Goal: Task Accomplishment & Management: Manage account settings

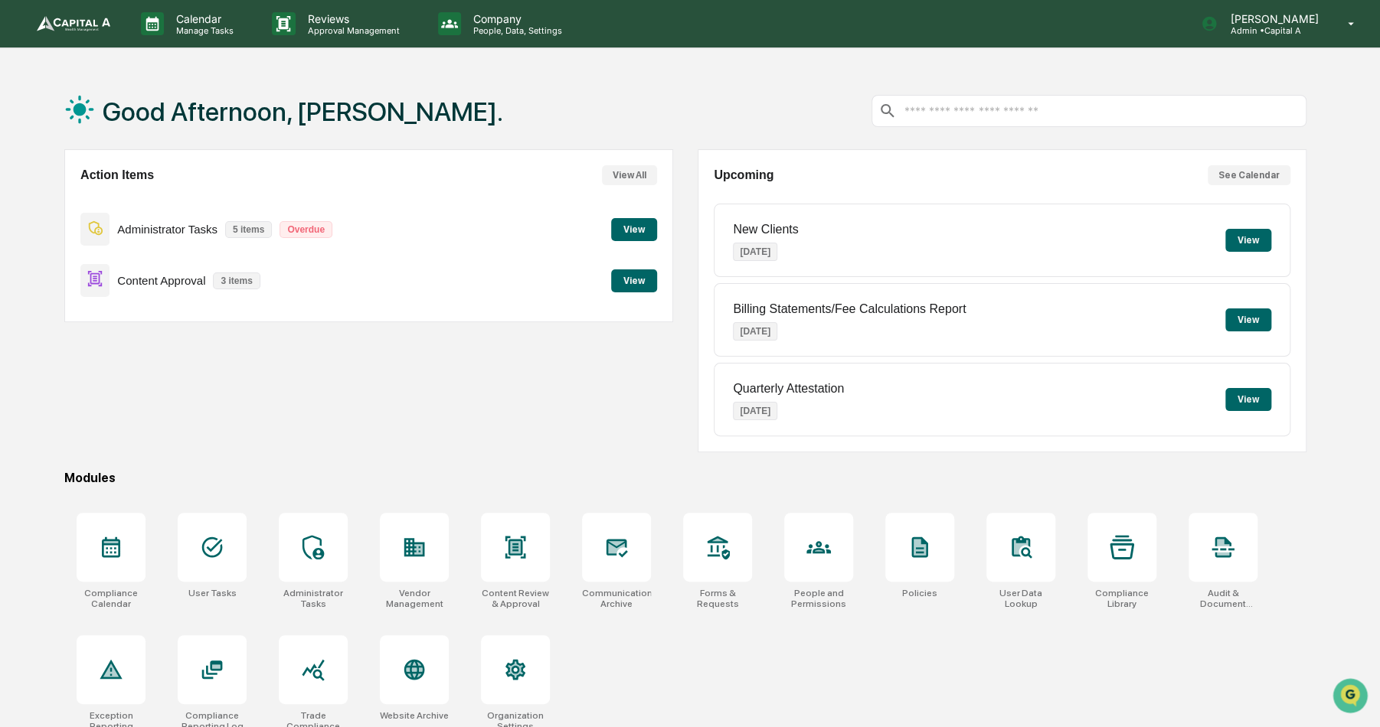
click at [645, 278] on button "View" at bounding box center [634, 280] width 46 height 23
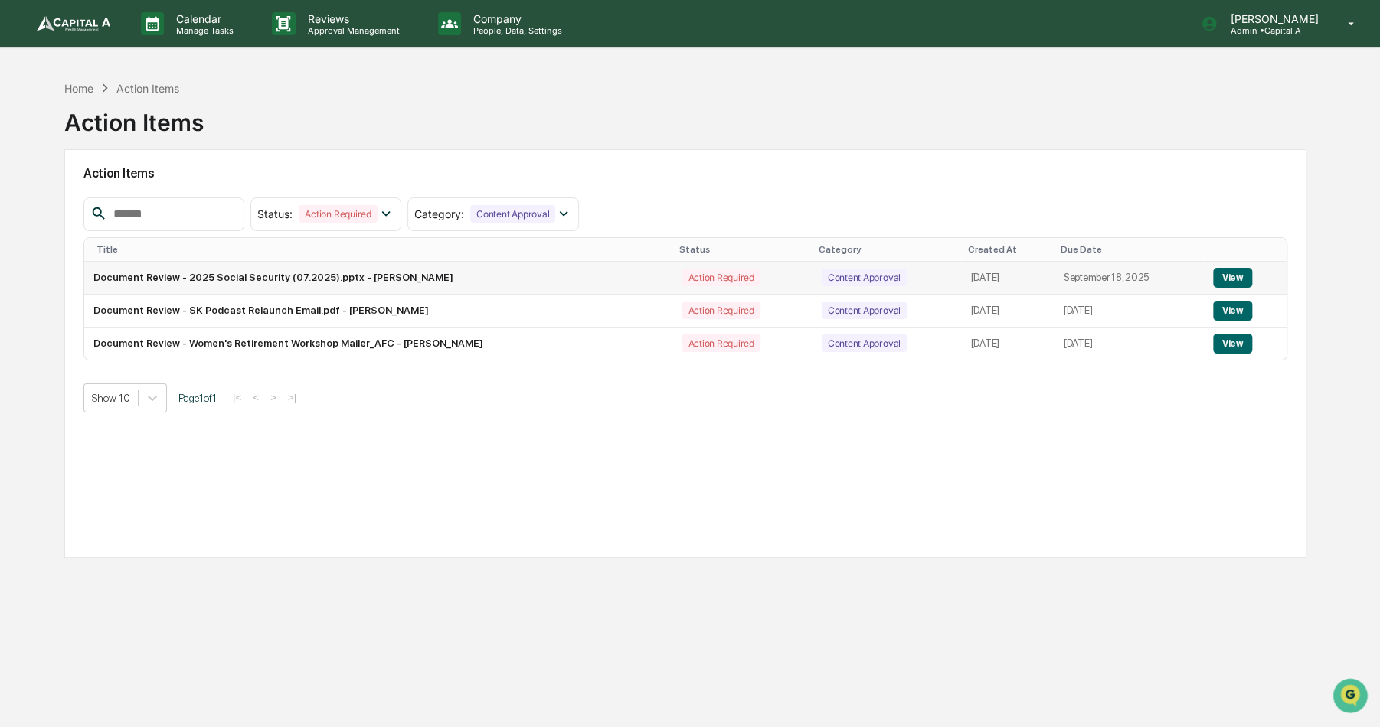
click at [1233, 273] on button "View" at bounding box center [1232, 278] width 39 height 20
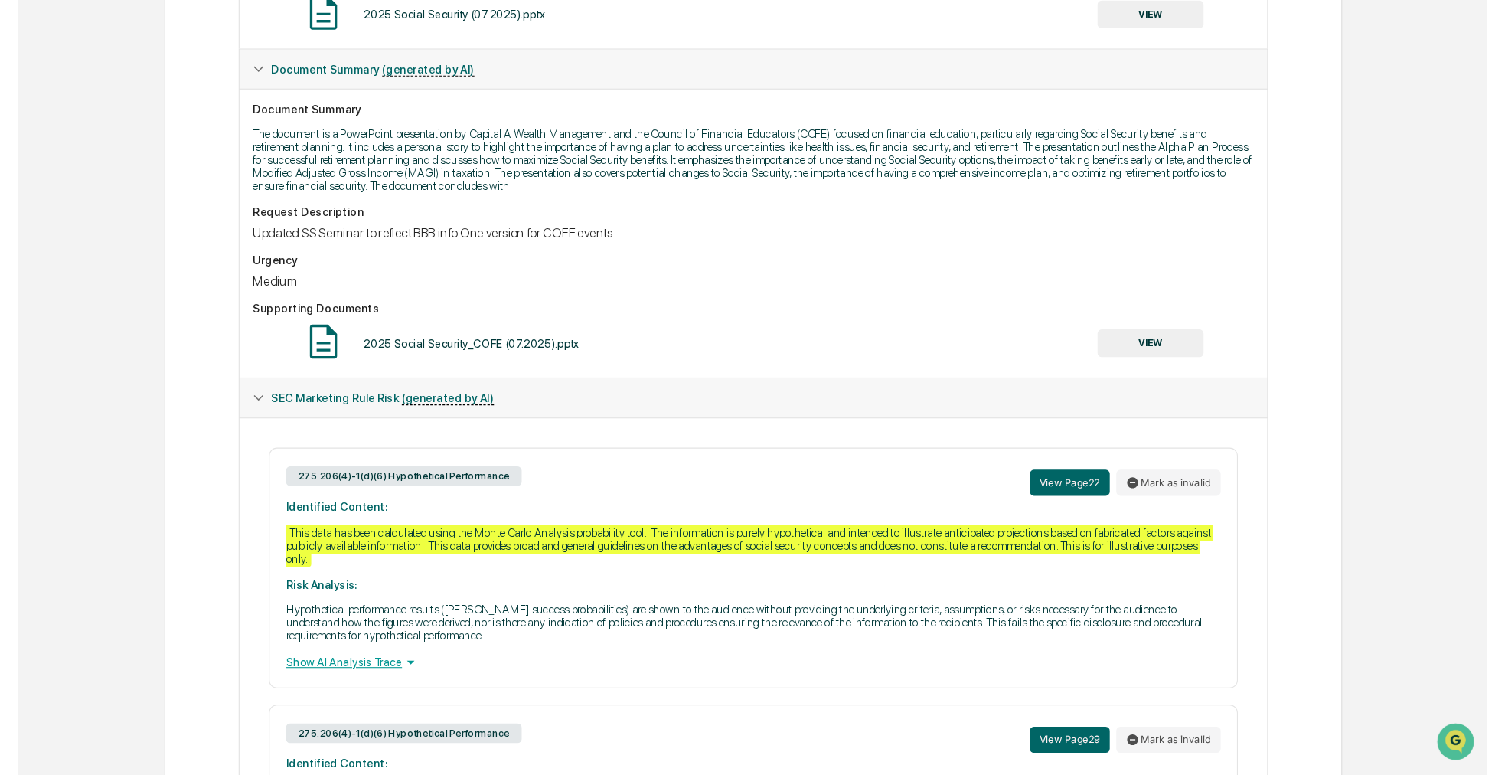
scroll to position [64, 0]
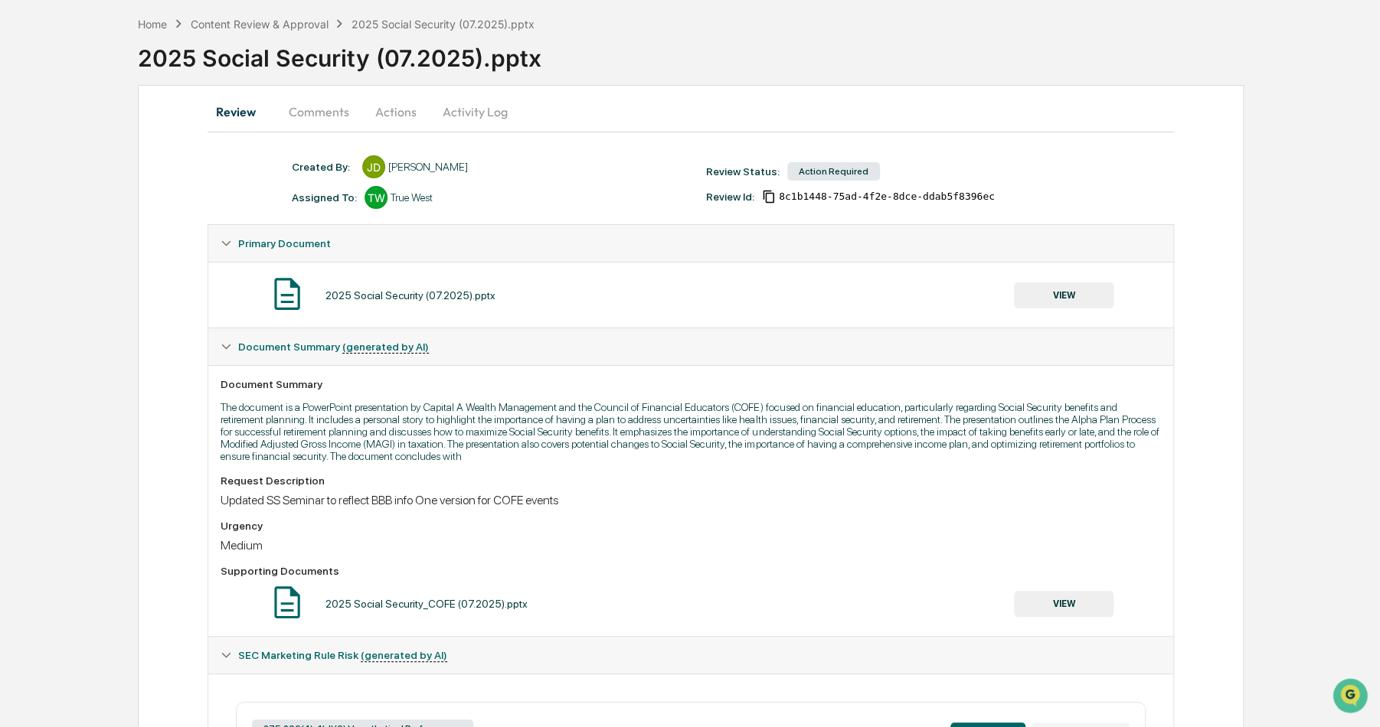
click at [1031, 298] on button "VIEW" at bounding box center [1064, 296] width 100 height 26
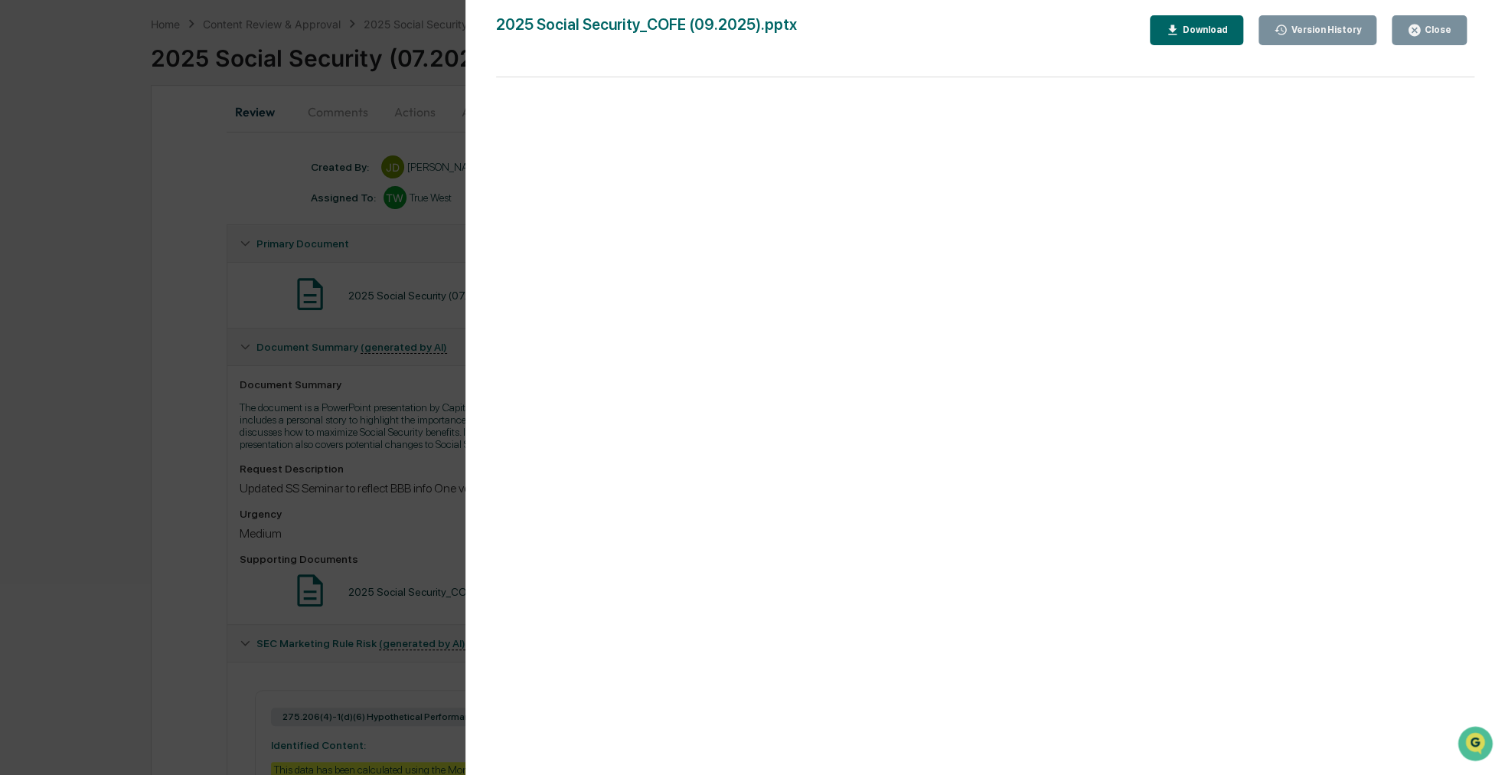
click at [406, 547] on div "Version History [DATE] 05:45 PM [PERSON_NAME] [DATE] 05:45 PM [PERSON_NAME] [DA…" at bounding box center [752, 387] width 1505 height 775
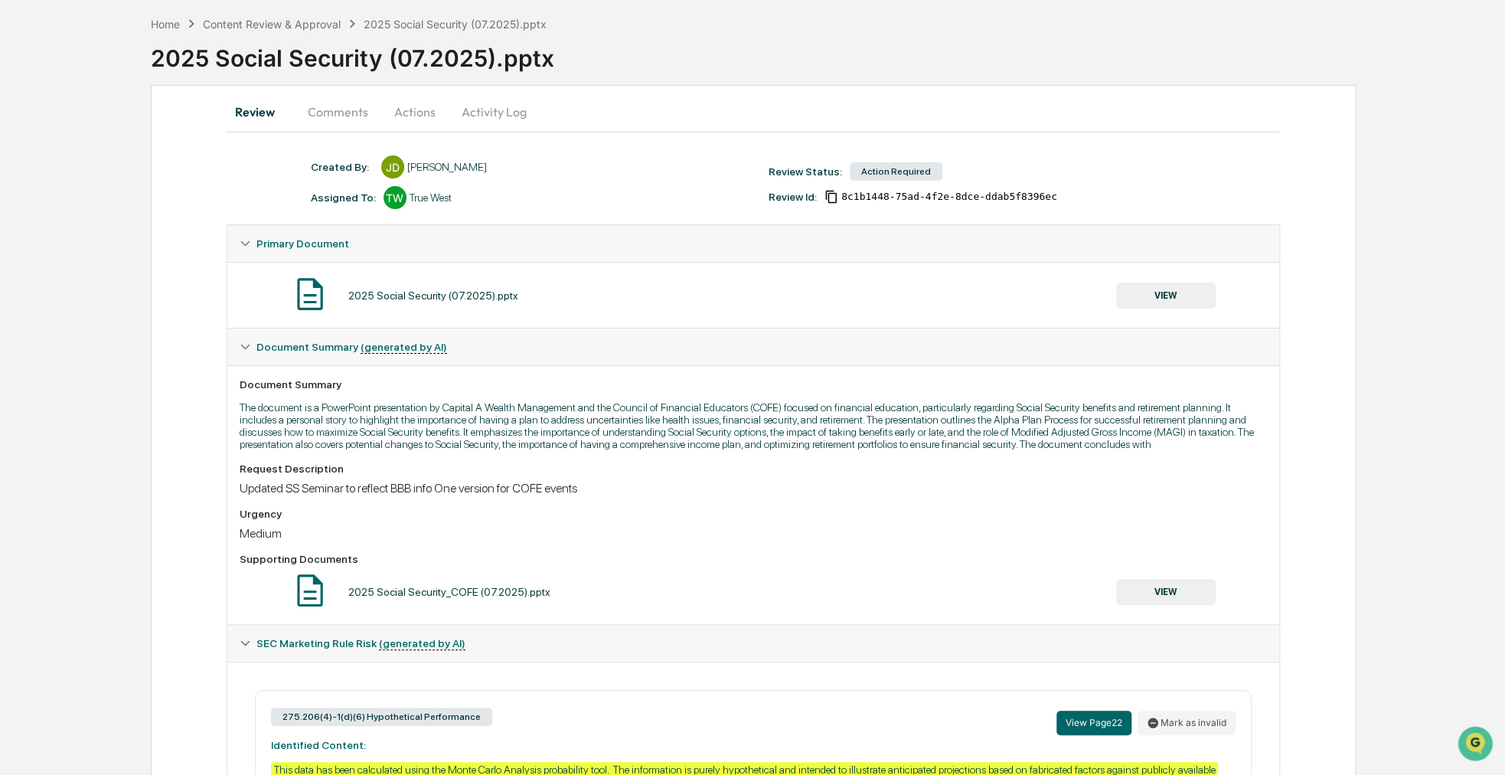
drag, startPoint x: 514, startPoint y: 517, endPoint x: 459, endPoint y: 527, distance: 56.0
click at [459, 527] on div "Urgency Medium" at bounding box center [753, 524] width 1027 height 33
click at [1181, 299] on button "VIEW" at bounding box center [1166, 296] width 100 height 26
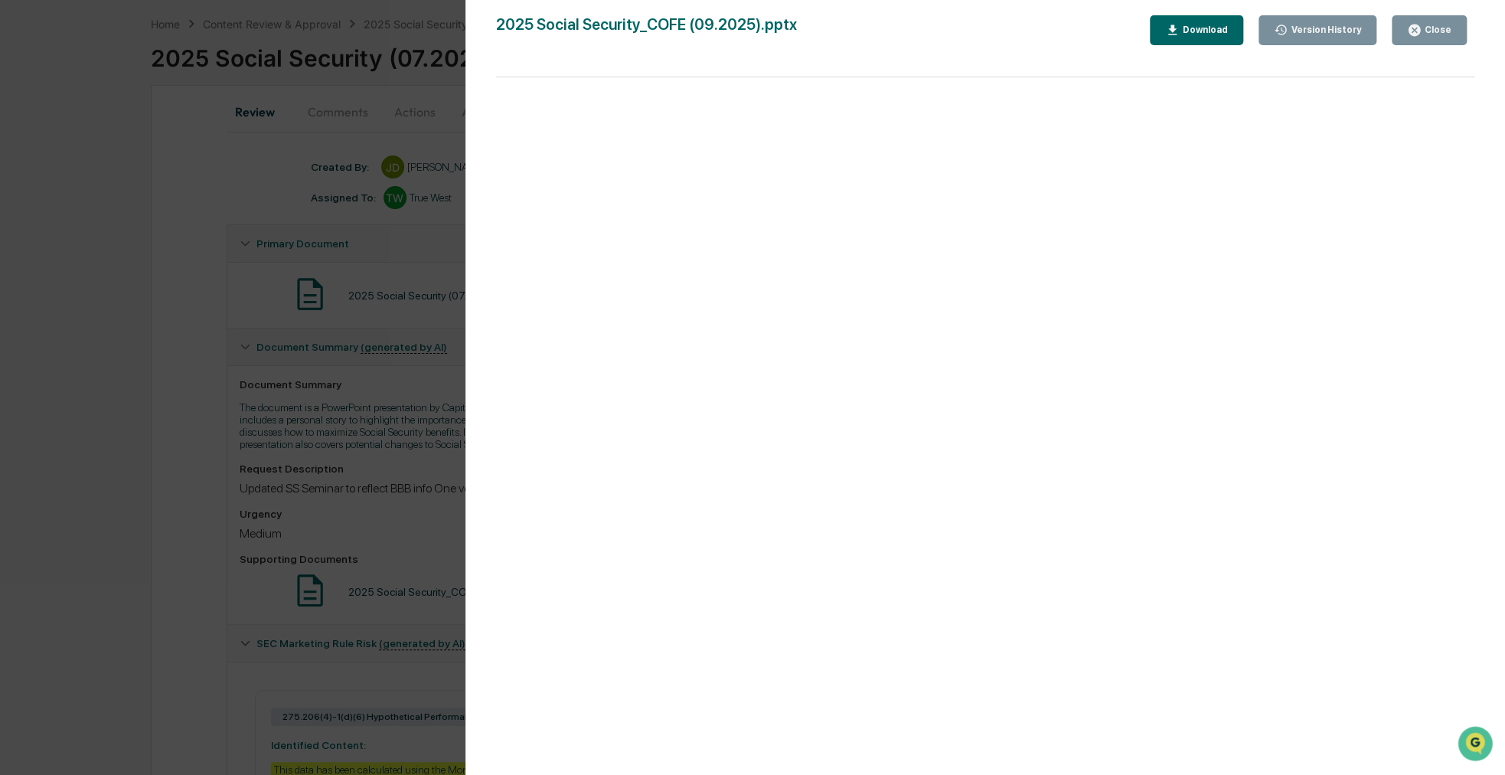
drag, startPoint x: 136, startPoint y: 416, endPoint x: 80, endPoint y: 390, distance: 62.3
click at [80, 390] on div "Version History [DATE] 05:45 PM [PERSON_NAME] [DATE] 05:45 PM [PERSON_NAME] [DA…" at bounding box center [752, 387] width 1505 height 775
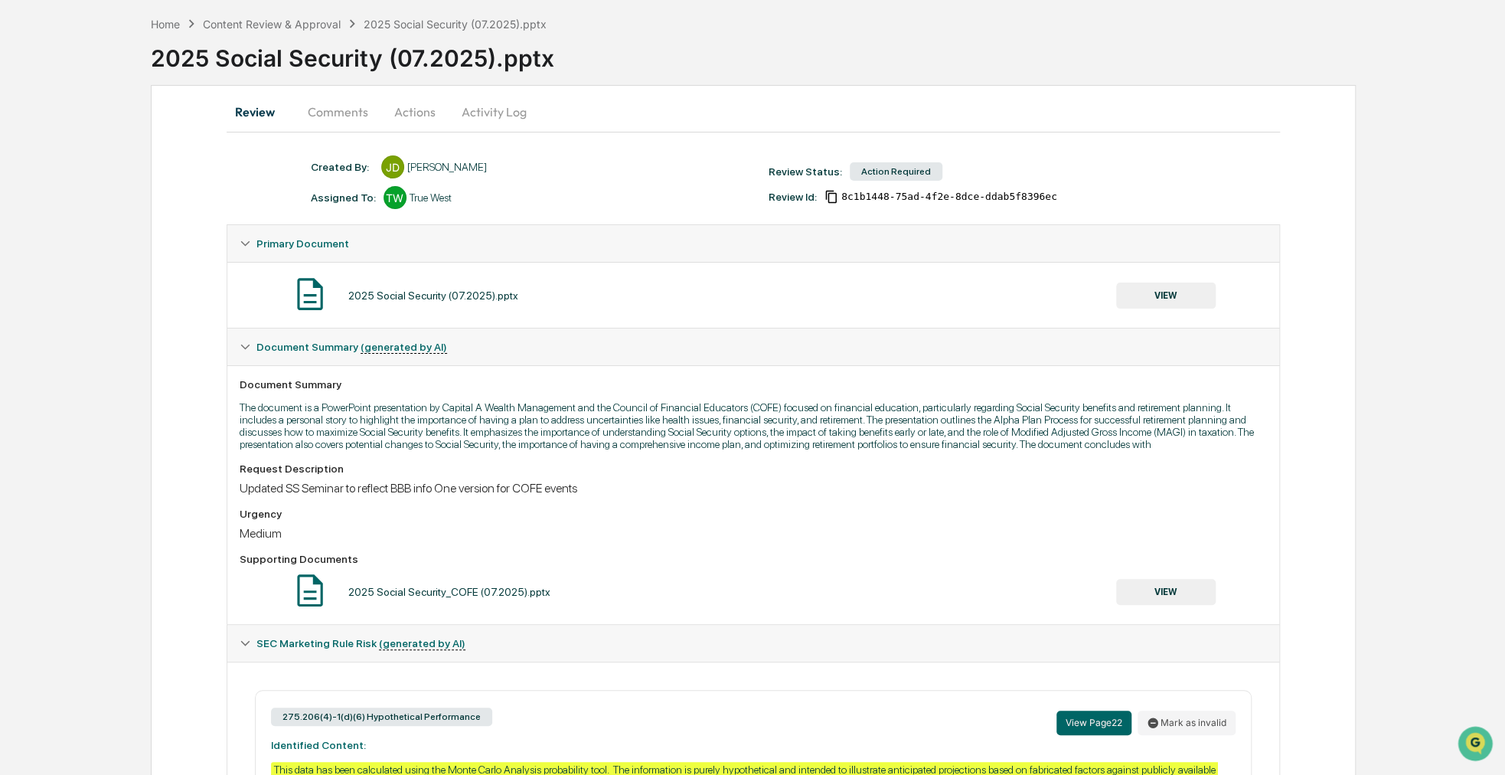
click at [403, 119] on button "Actions" at bounding box center [415, 111] width 69 height 37
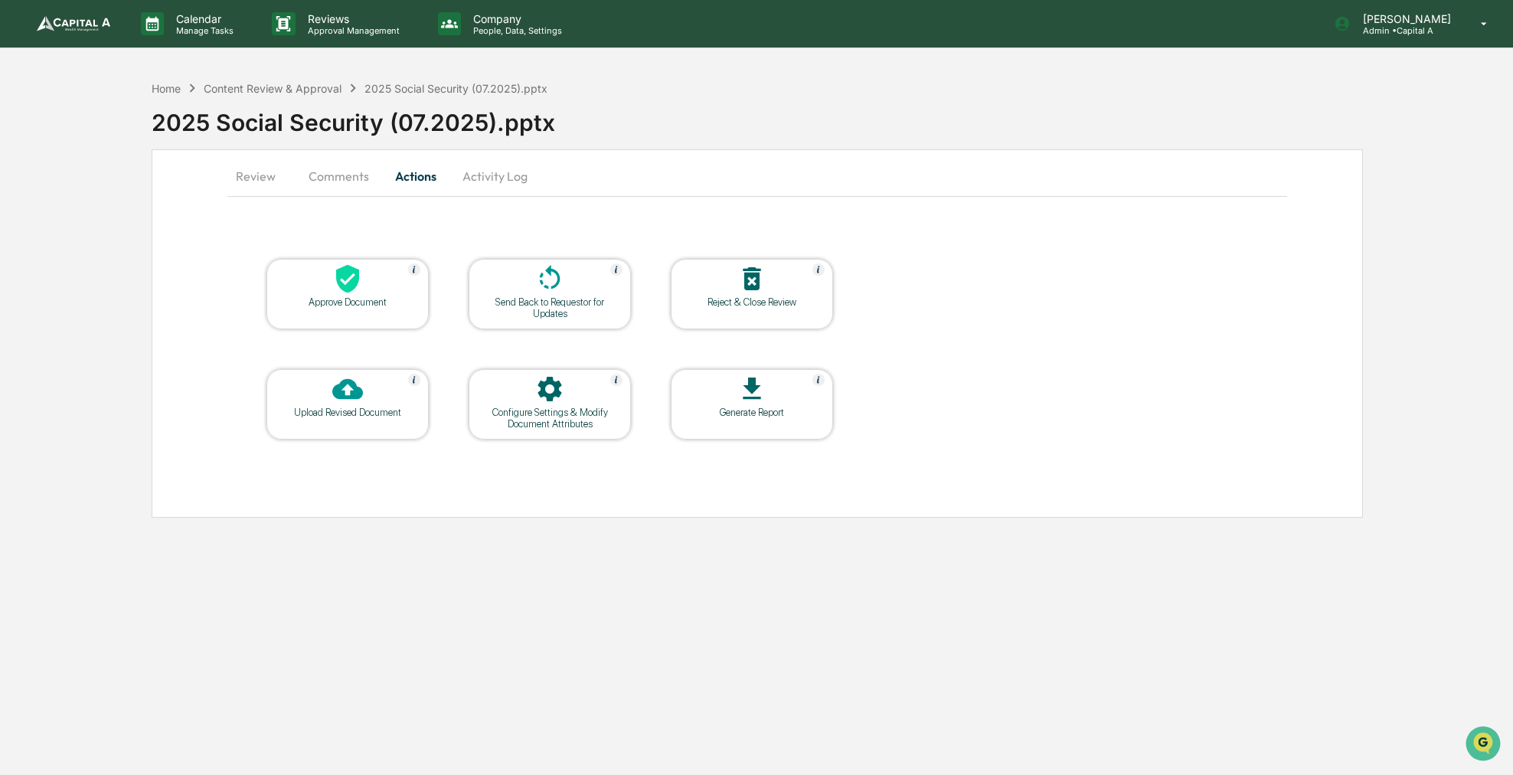
click at [263, 175] on button "Review" at bounding box center [261, 176] width 69 height 37
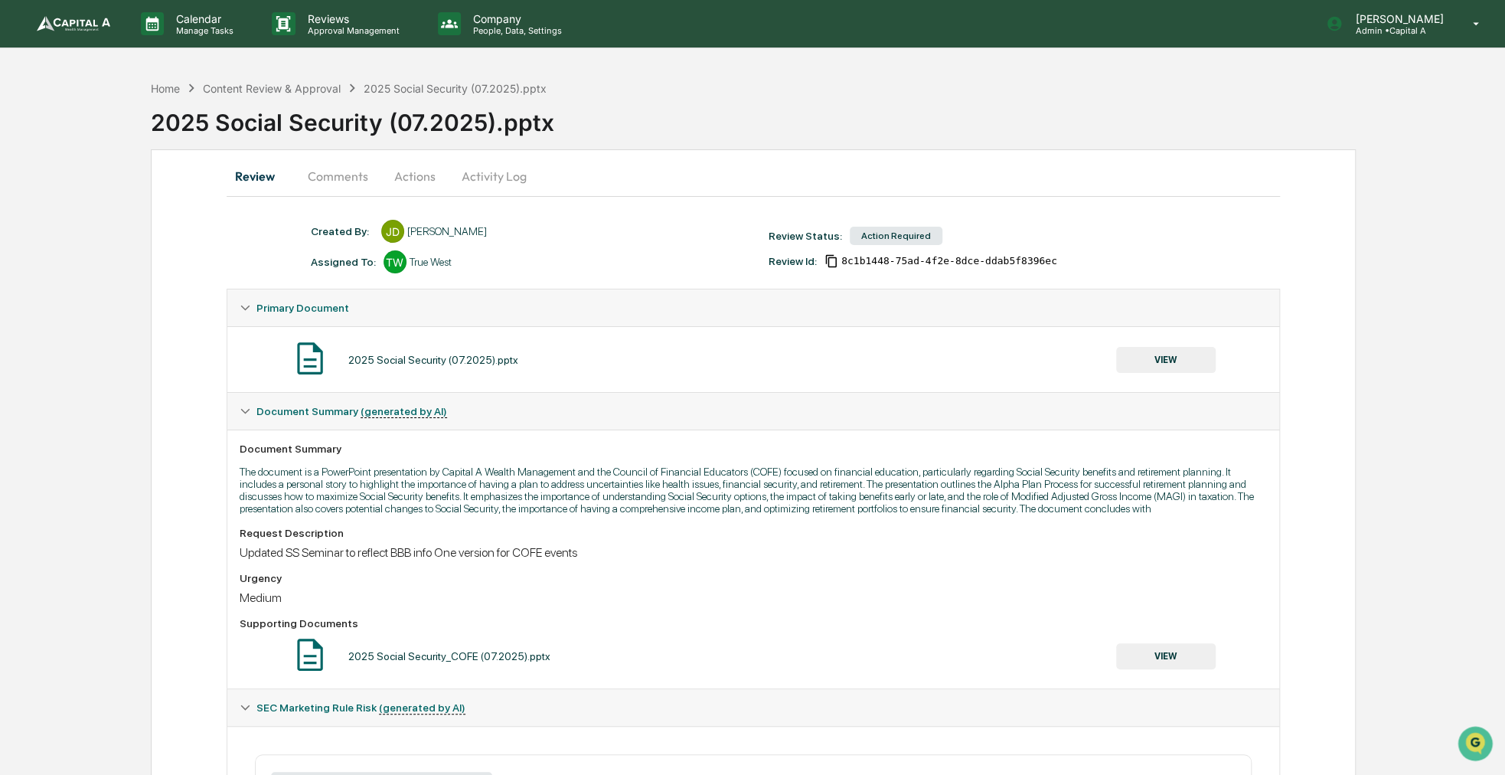
click at [310, 177] on button "Comments" at bounding box center [338, 176] width 85 height 37
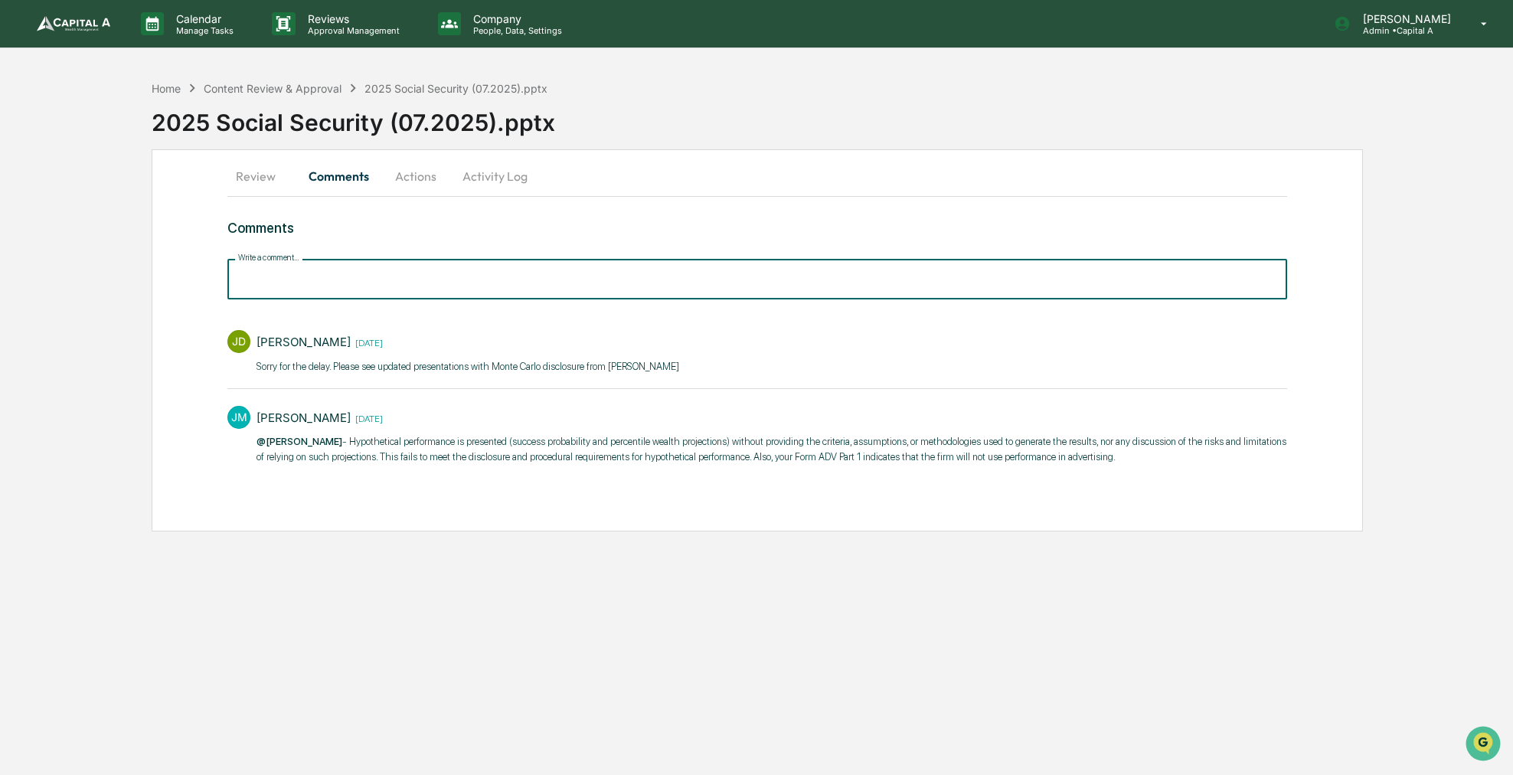
click at [318, 283] on input "Write a comment..." at bounding box center [756, 279] width 1059 height 41
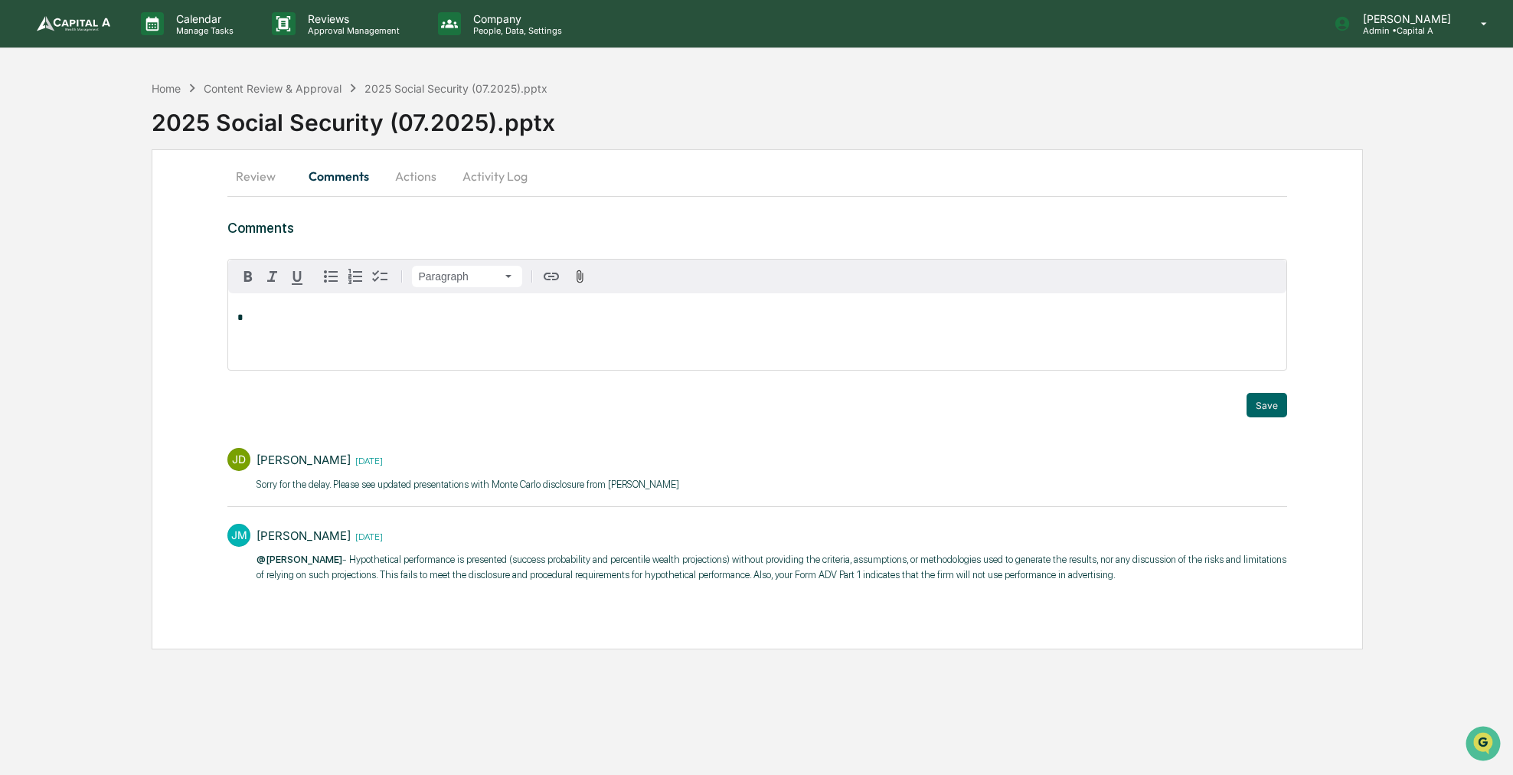
click at [705, 131] on div "2025 Social Security (07.2025).pptx" at bounding box center [832, 116] width 1361 height 40
click at [406, 182] on button "Actions" at bounding box center [415, 176] width 69 height 37
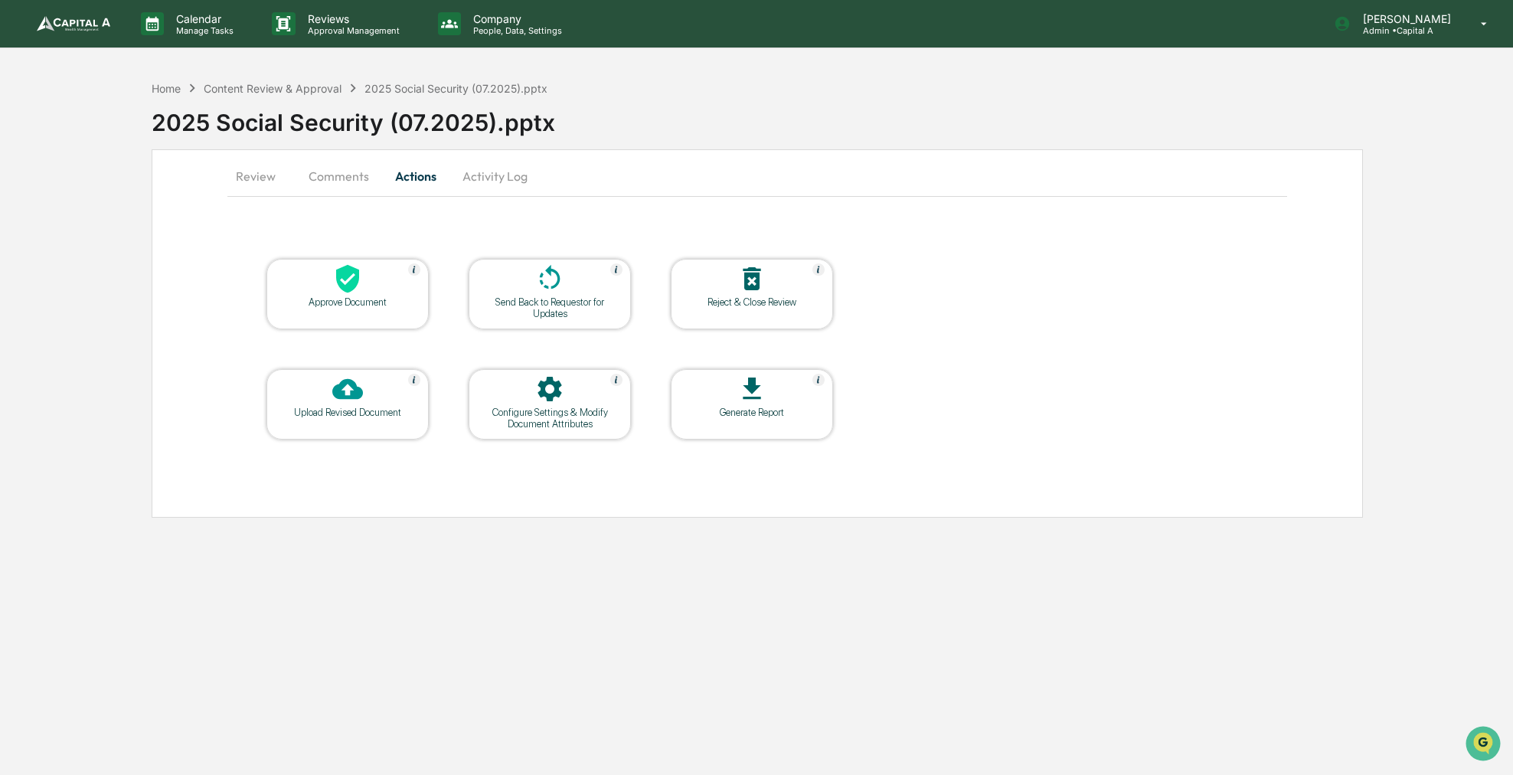
click at [236, 185] on button "Review" at bounding box center [261, 176] width 69 height 37
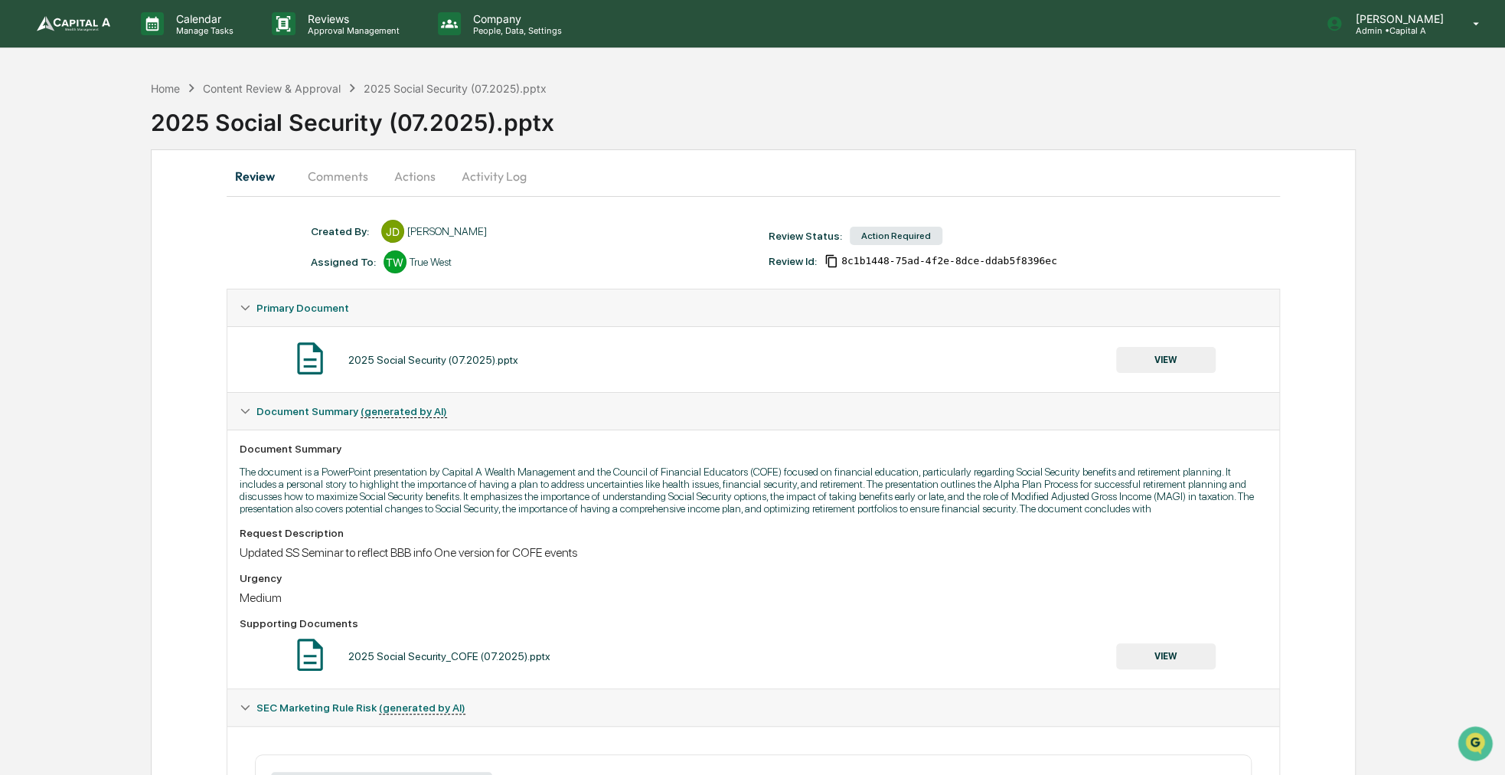
click at [1168, 355] on button "VIEW" at bounding box center [1166, 360] width 100 height 26
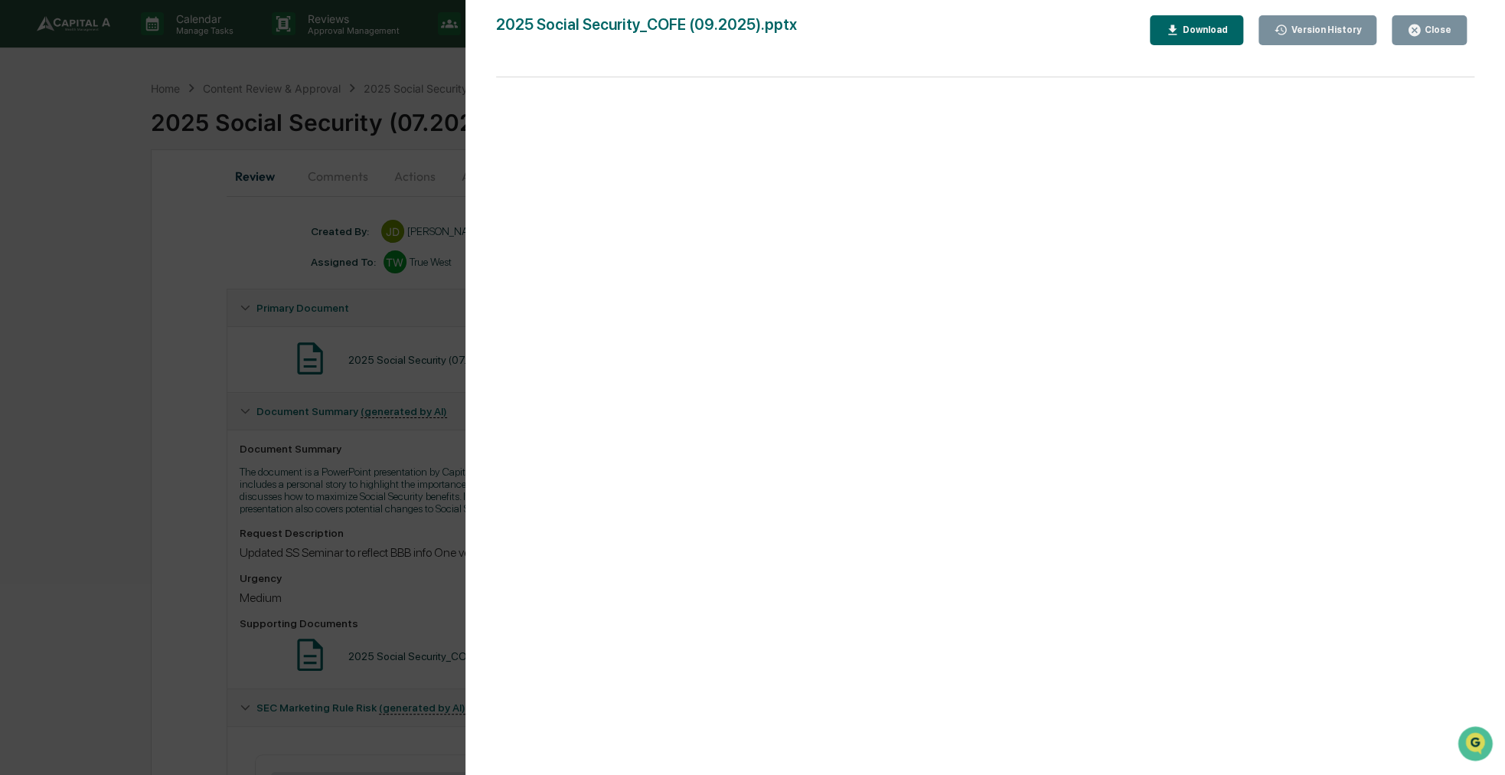
click at [312, 188] on div "Version History [DATE] 05:45 PM [PERSON_NAME] [DATE] 05:45 PM [PERSON_NAME] [DA…" at bounding box center [752, 387] width 1505 height 775
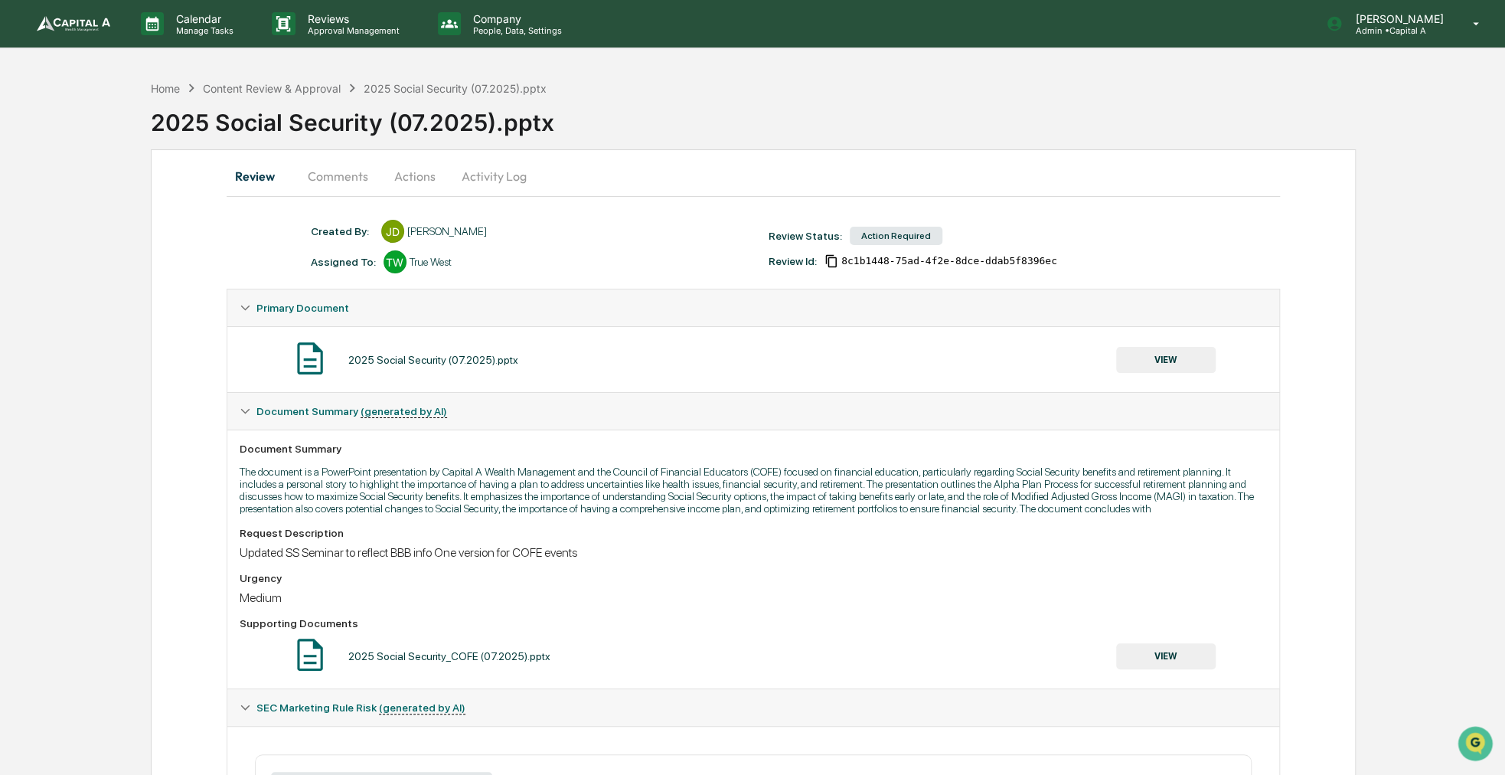
click at [318, 186] on button "Comments" at bounding box center [338, 176] width 85 height 37
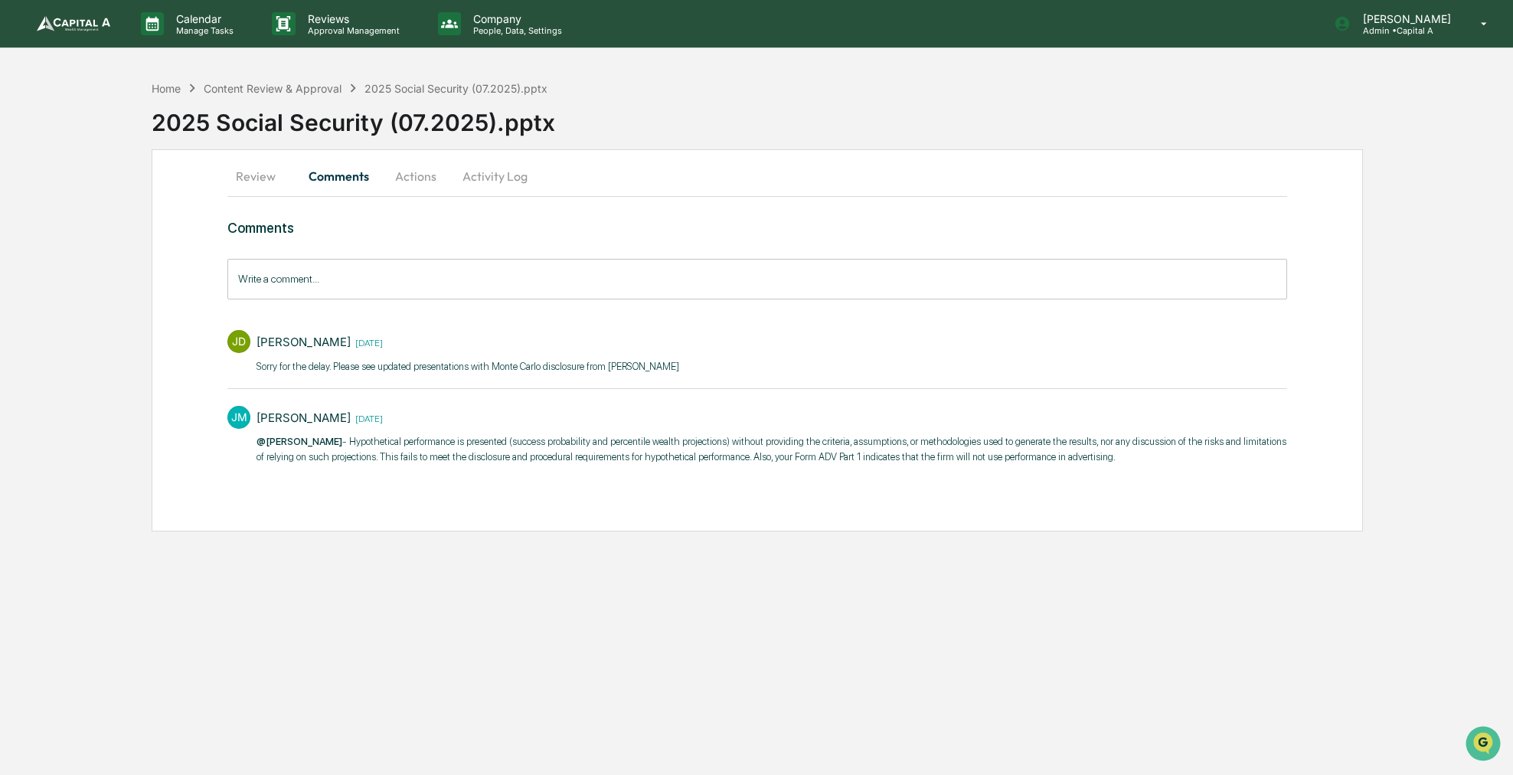
click at [328, 293] on input "Write a comment..." at bounding box center [756, 279] width 1059 height 41
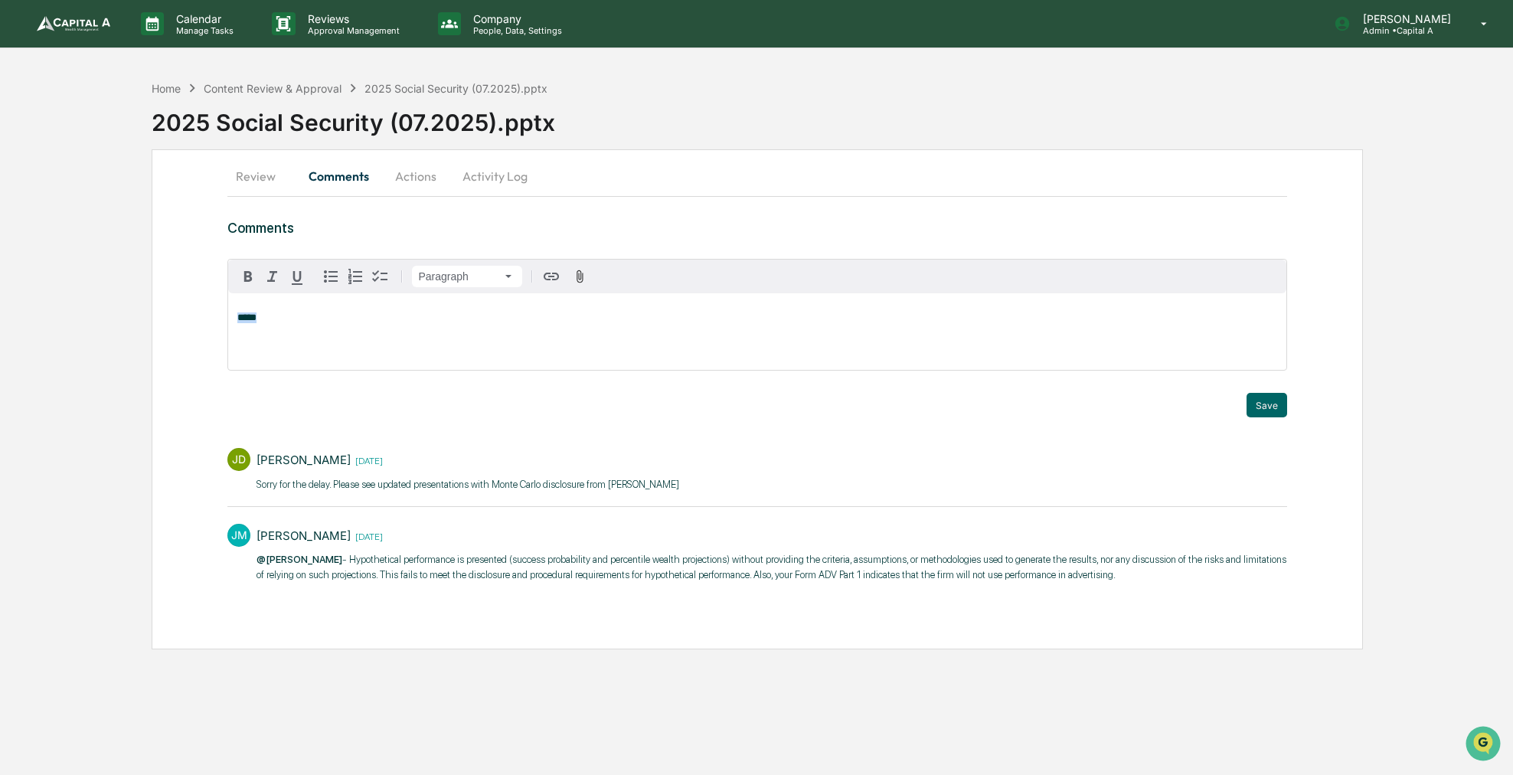
drag, startPoint x: 305, startPoint y: 315, endPoint x: 202, endPoint y: 318, distance: 102.6
click at [202, 318] on div "Review Comments Actions Activity Log Comments Paragraph ***** Trigger Save [PER…" at bounding box center [758, 399] width 1212 height 500
click at [431, 185] on button "Actions" at bounding box center [415, 176] width 69 height 37
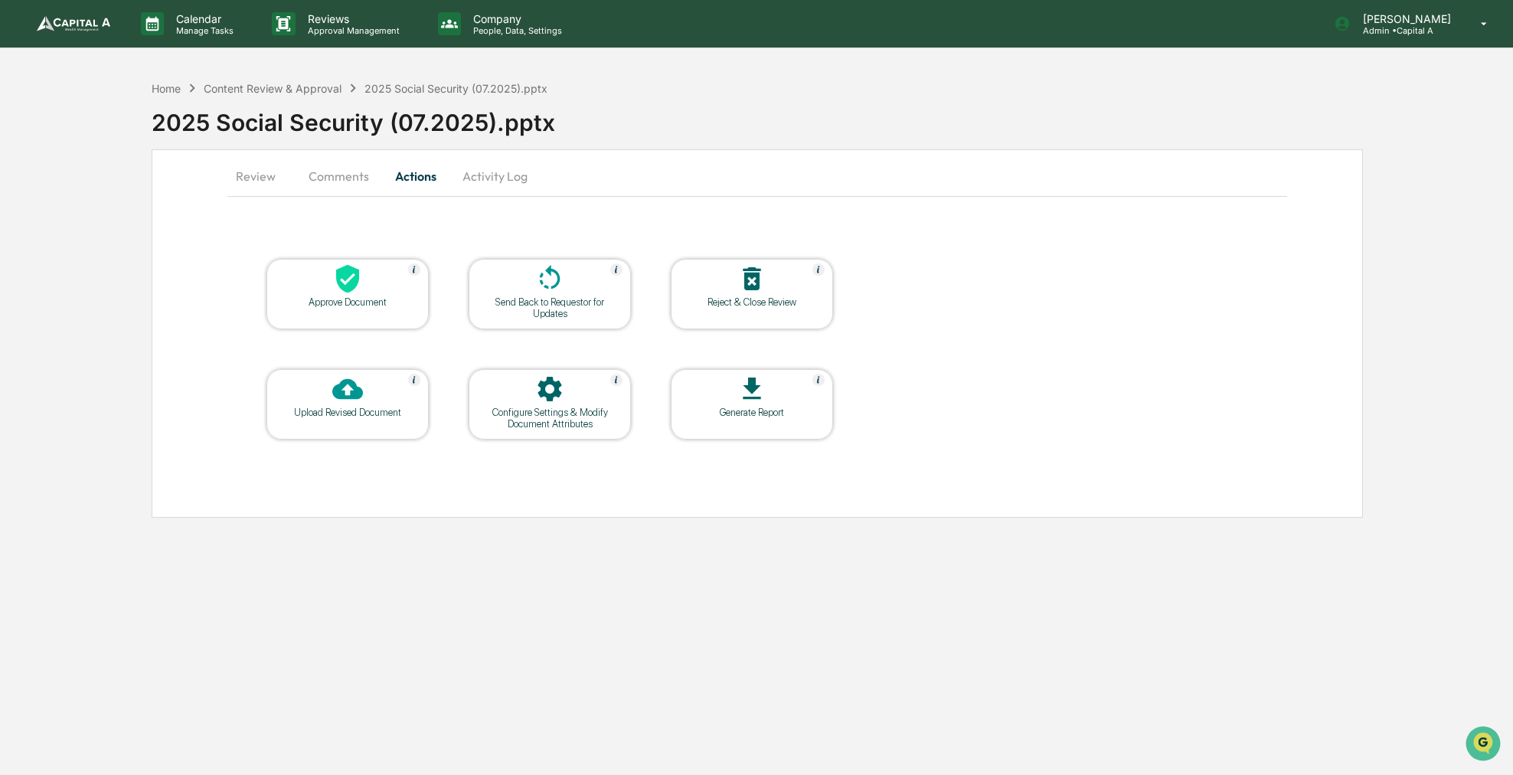
click at [351, 283] on icon at bounding box center [347, 279] width 23 height 28
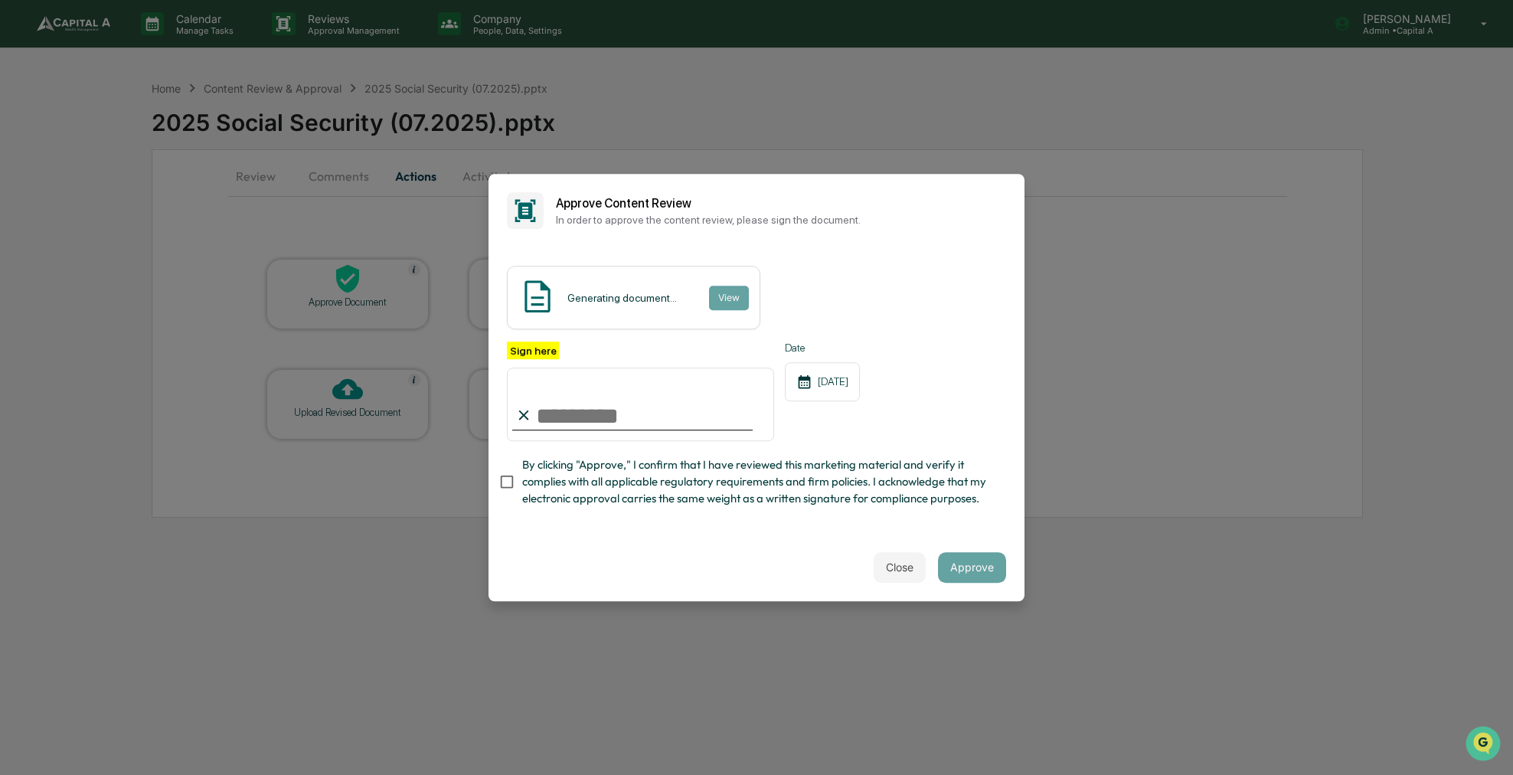
click at [557, 488] on span "By clicking "Approve," I confirm that I have reviewed this marketing material a…" at bounding box center [758, 481] width 472 height 51
click at [567, 416] on input "Sign here" at bounding box center [640, 403] width 267 height 73
type input "**********"
click at [964, 567] on button "Approve" at bounding box center [972, 567] width 68 height 31
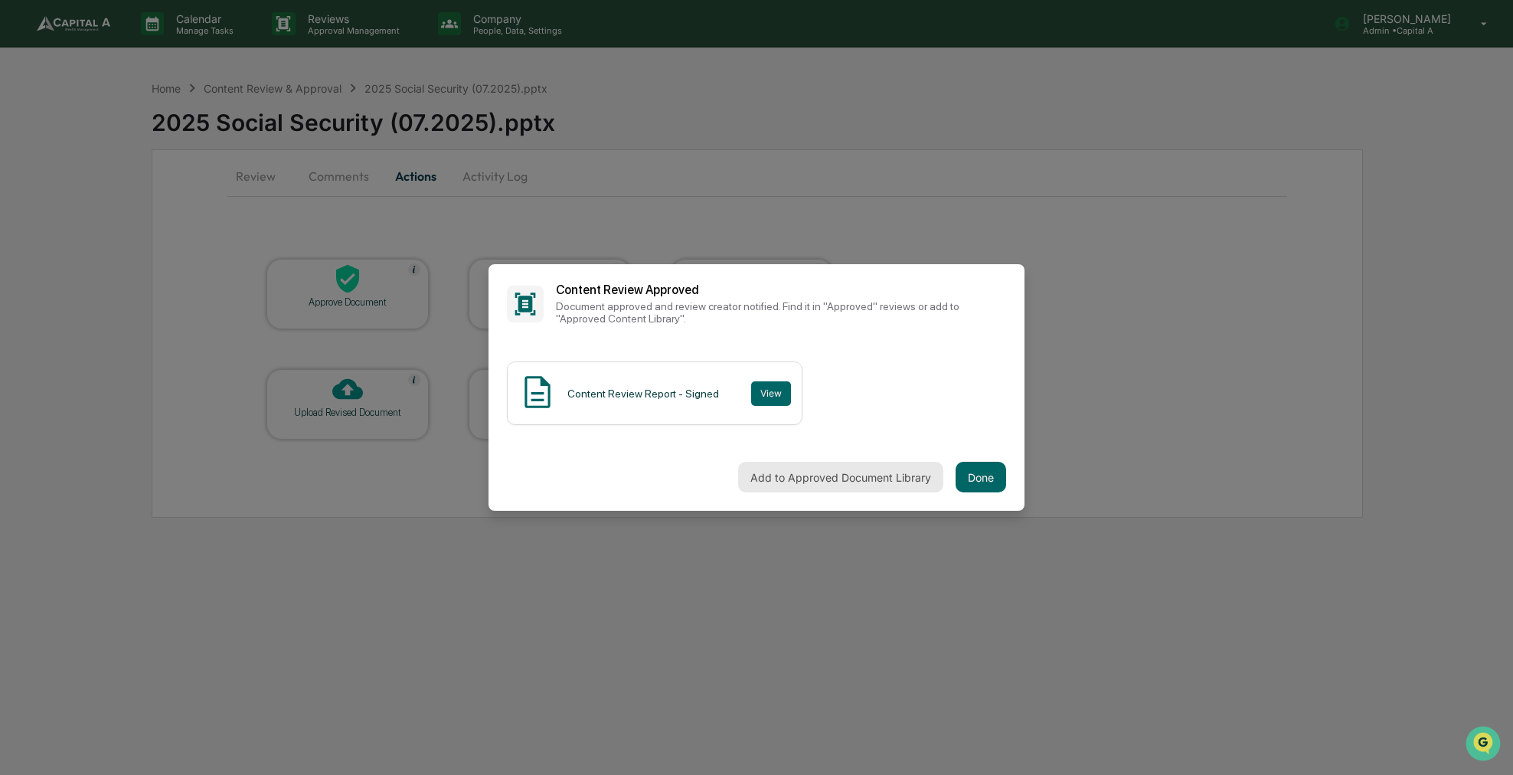
click at [916, 481] on button "Add to Approved Document Library" at bounding box center [840, 477] width 205 height 31
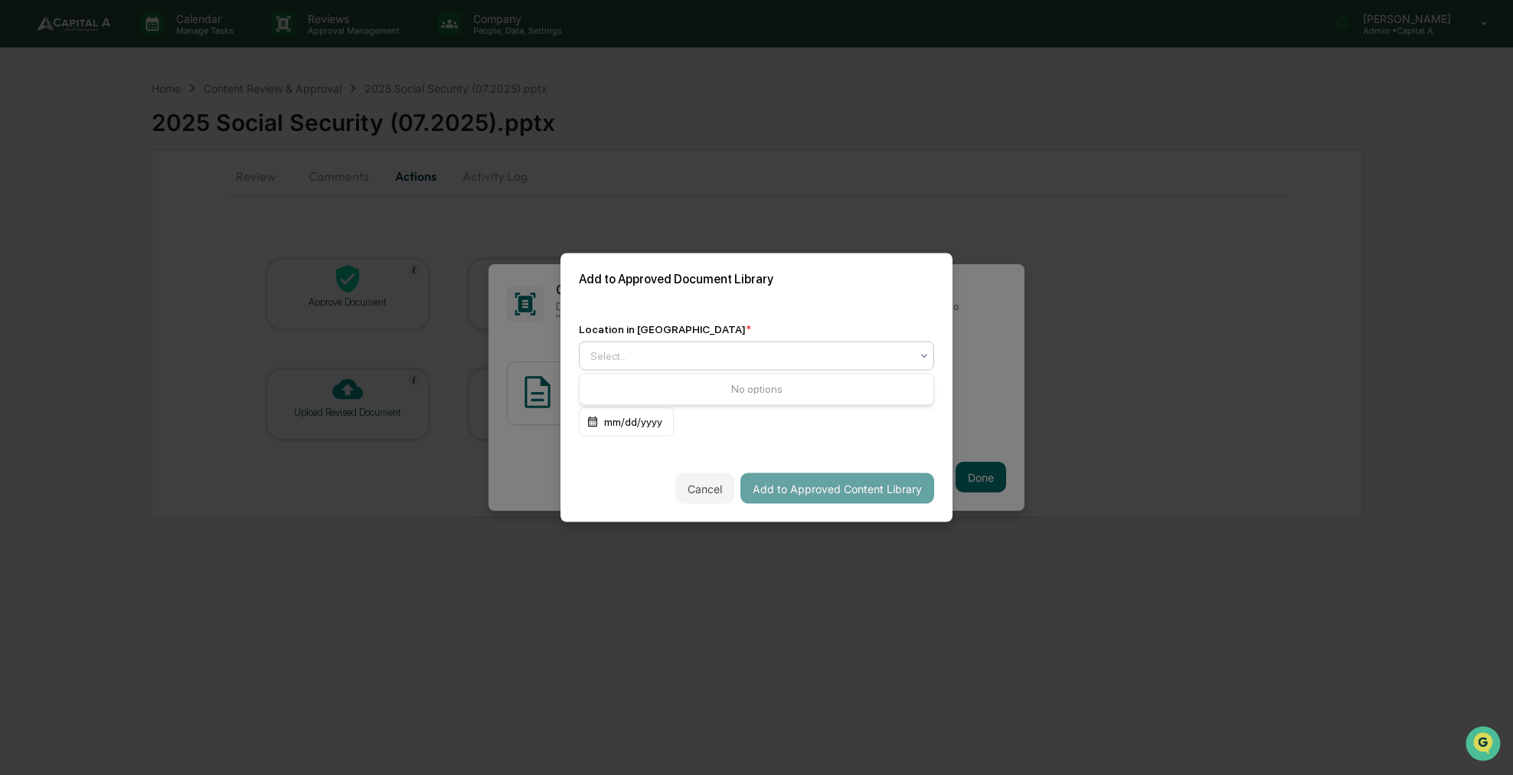
click at [882, 364] on div "Select..." at bounding box center [750, 355] width 335 height 21
click at [890, 394] on div "Approved Content Library" at bounding box center [757, 392] width 354 height 31
click at [818, 487] on button "Add to Approved Content Library" at bounding box center [837, 488] width 194 height 31
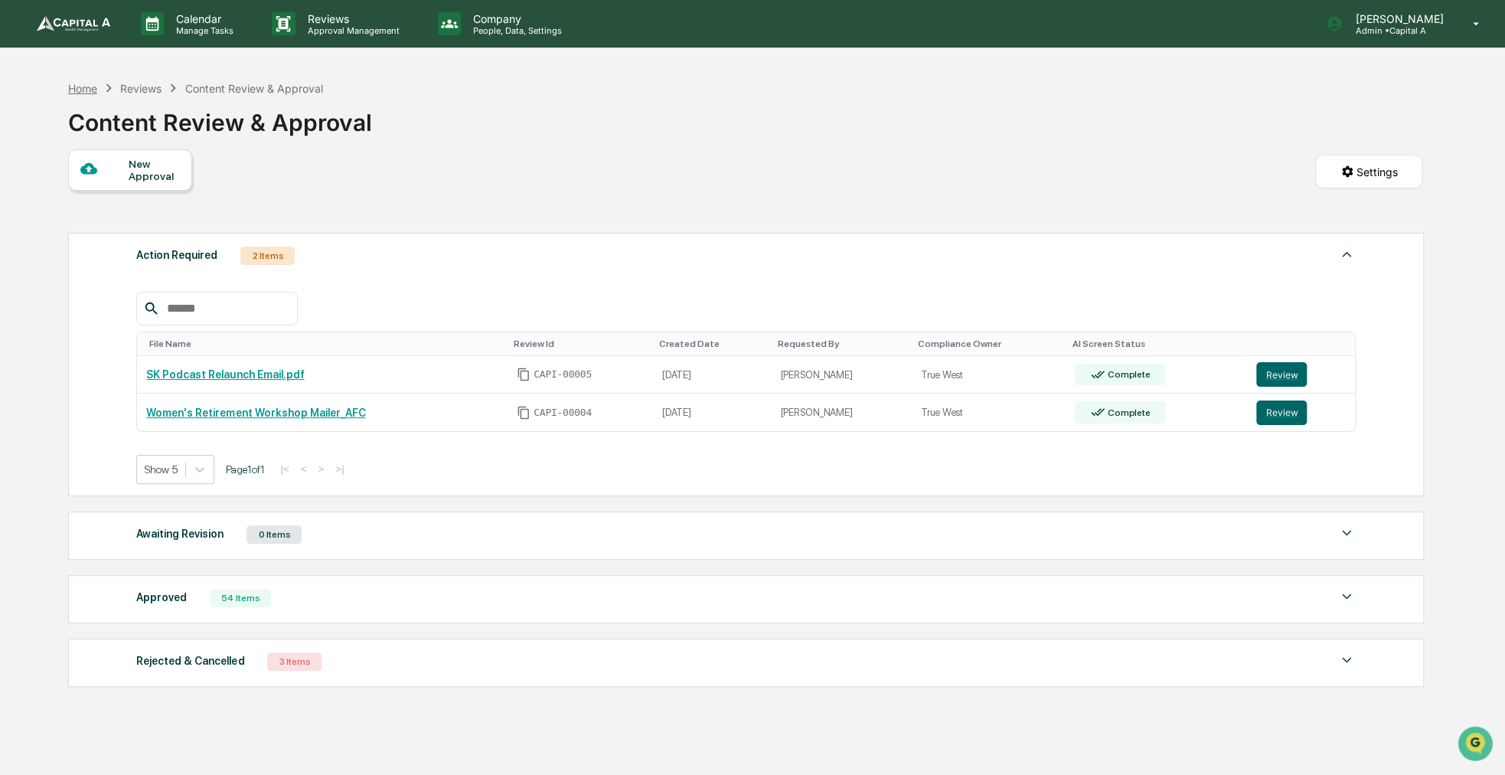
click at [86, 88] on div "Home" at bounding box center [82, 88] width 29 height 13
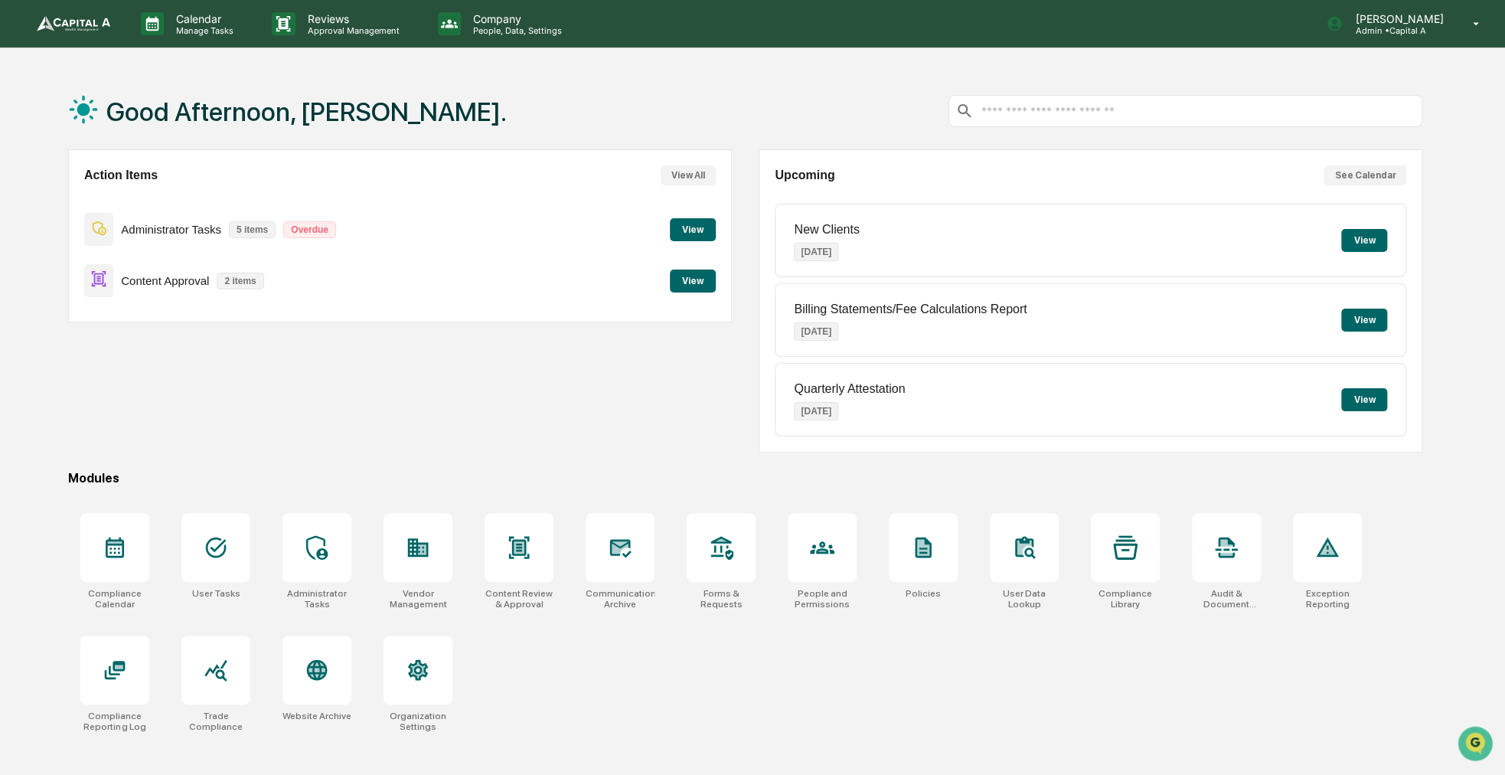
click at [682, 287] on button "View" at bounding box center [693, 280] width 46 height 23
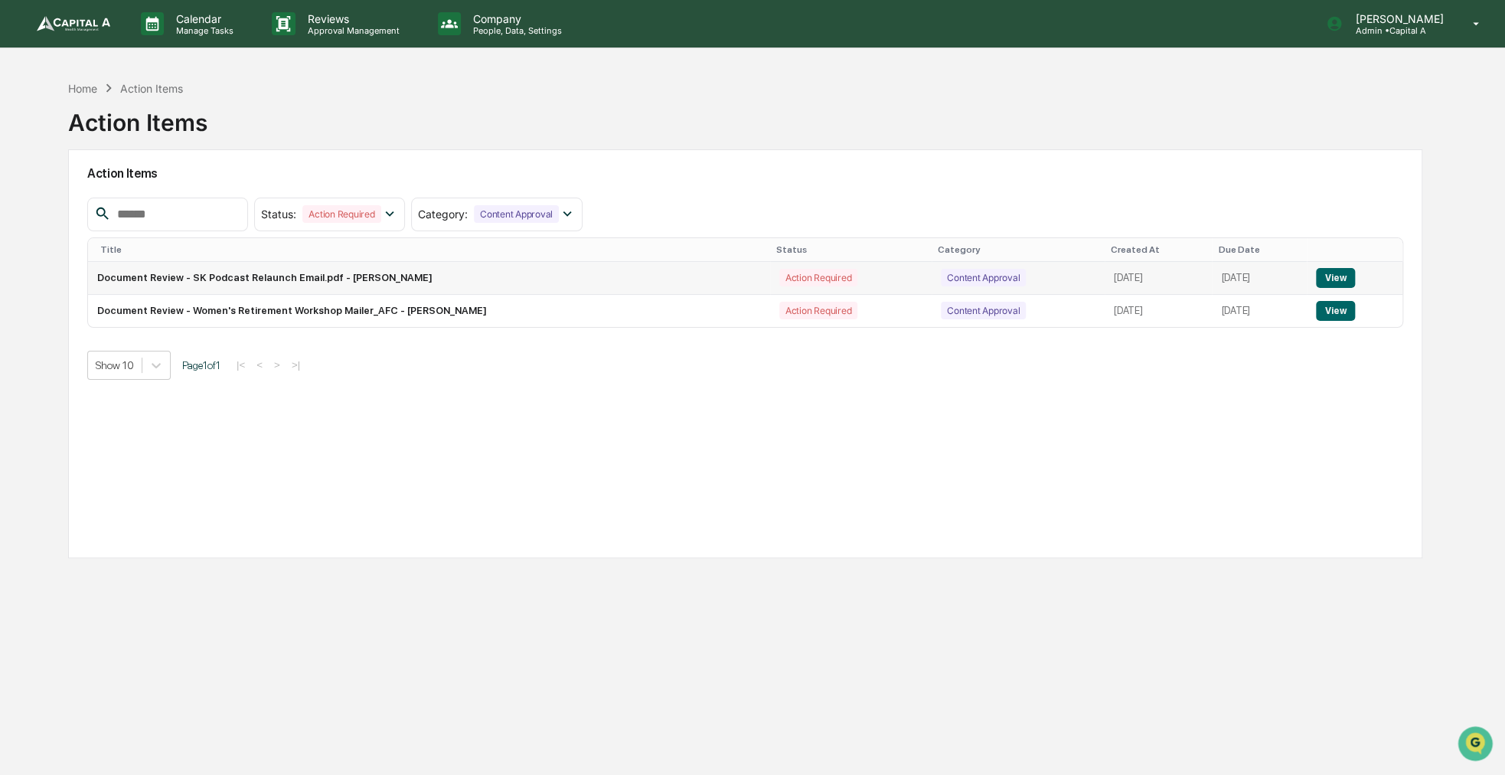
click at [1341, 281] on button "View" at bounding box center [1335, 278] width 39 height 20
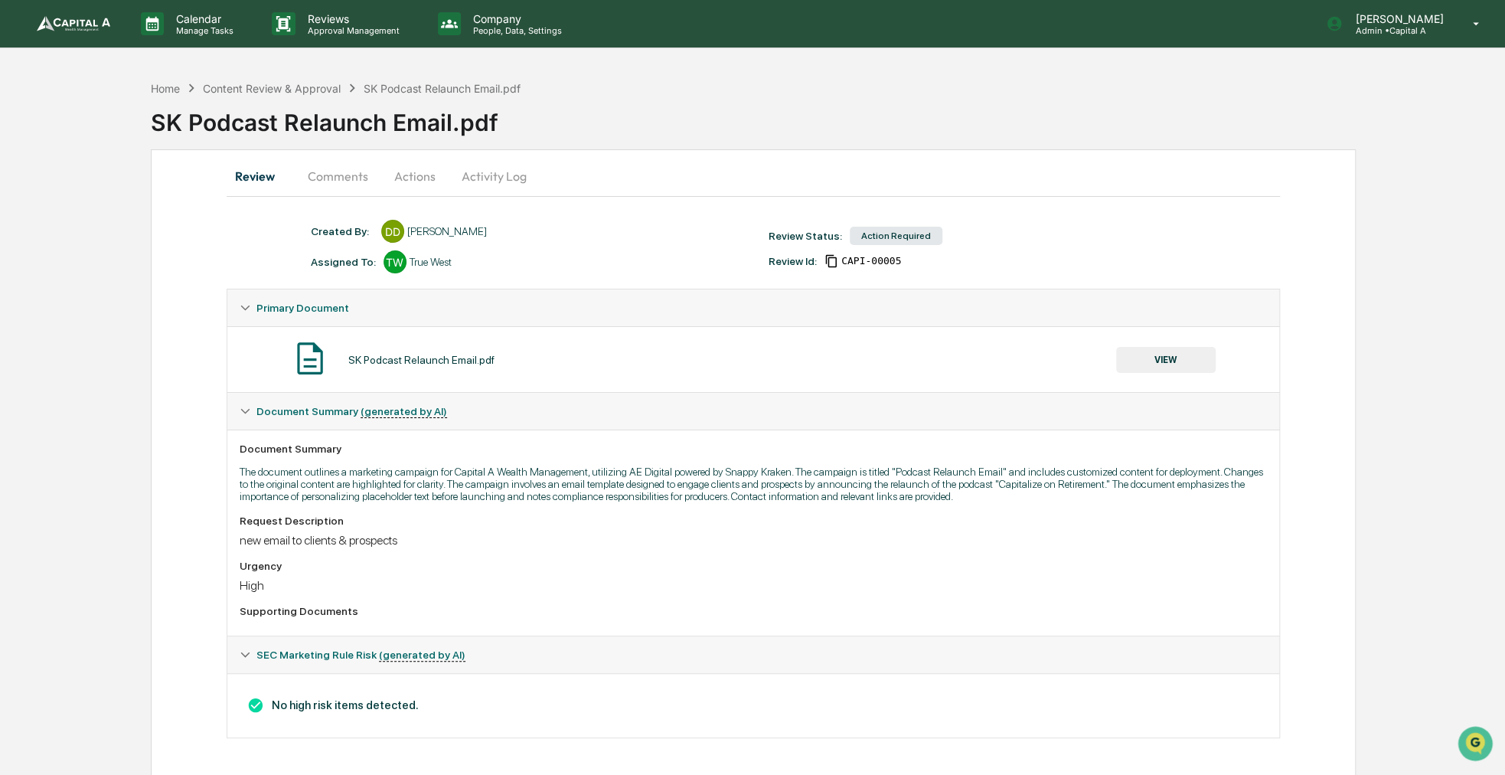
click at [1142, 358] on button "VIEW" at bounding box center [1166, 360] width 100 height 26
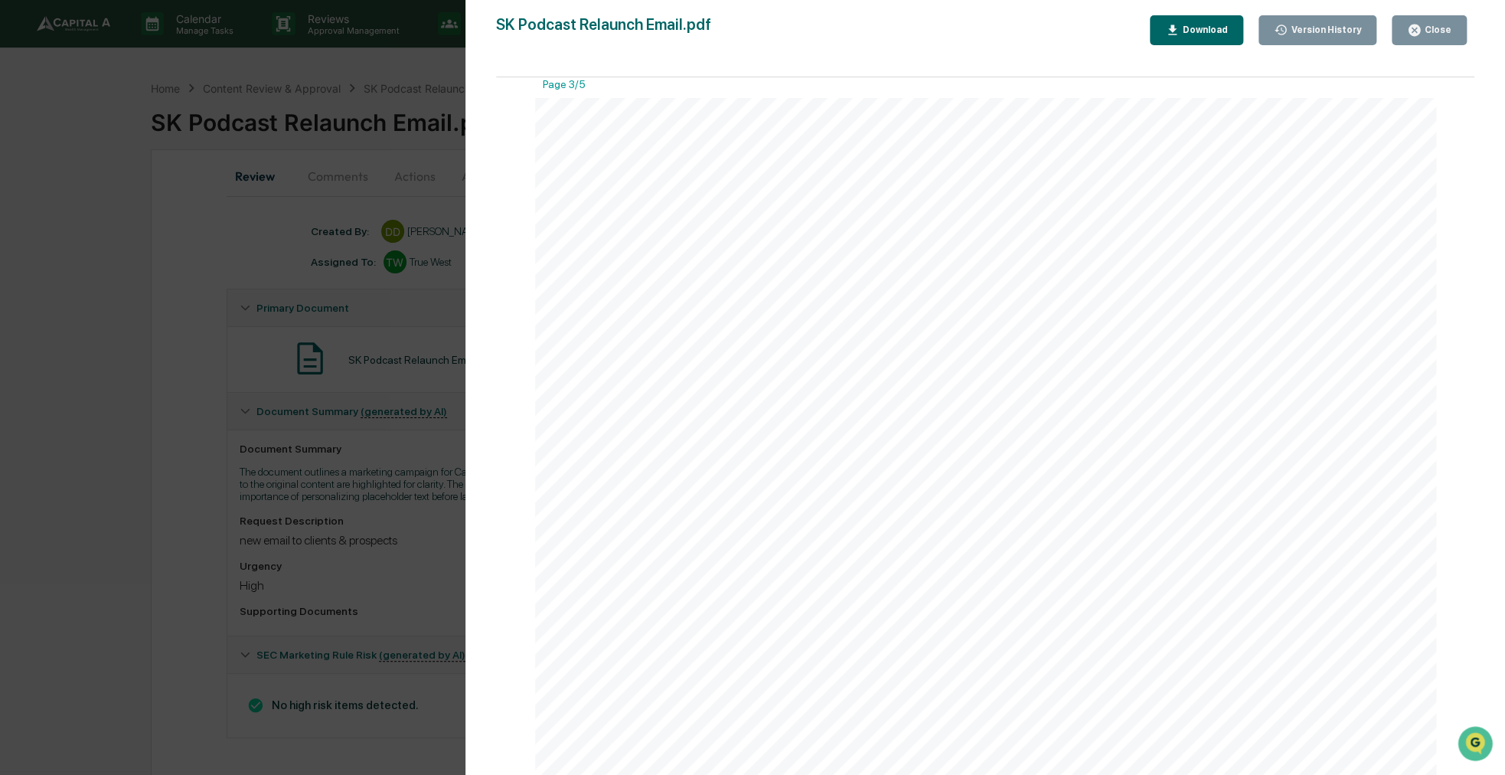
scroll to position [2450, 0]
drag, startPoint x: 1143, startPoint y: 382, endPoint x: 1066, endPoint y: 404, distance: 80.5
click at [1066, 404] on div "PAGE 3 of 5" at bounding box center [986, 680] width 902 height 1167
drag, startPoint x: 1097, startPoint y: 277, endPoint x: 1038, endPoint y: 281, distance: 59.1
click at [1038, 281] on div "PAGE 3 of 5" at bounding box center [986, 680] width 902 height 1167
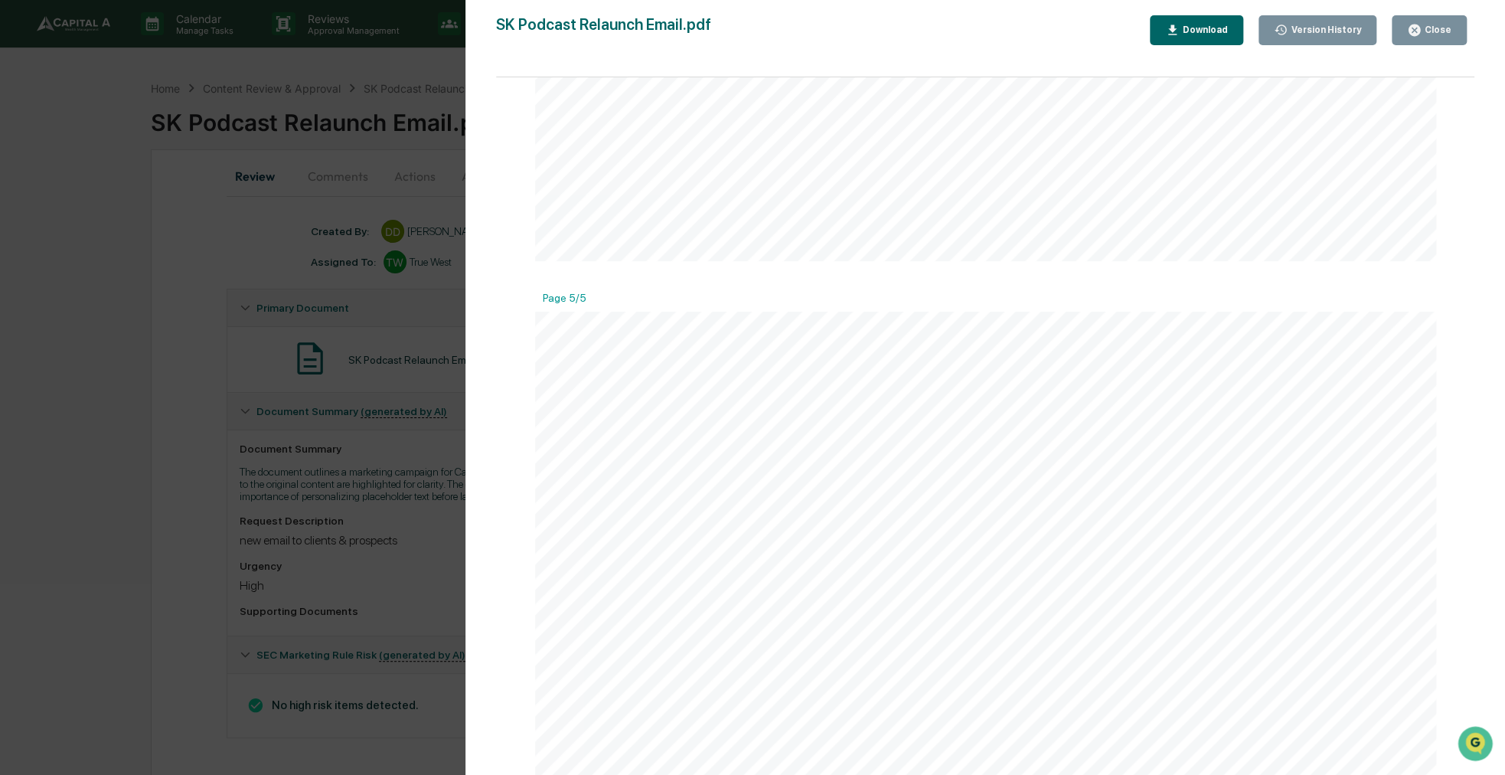
scroll to position [5053, 0]
click at [1379, 44] on button "Close" at bounding box center [1429, 30] width 75 height 30
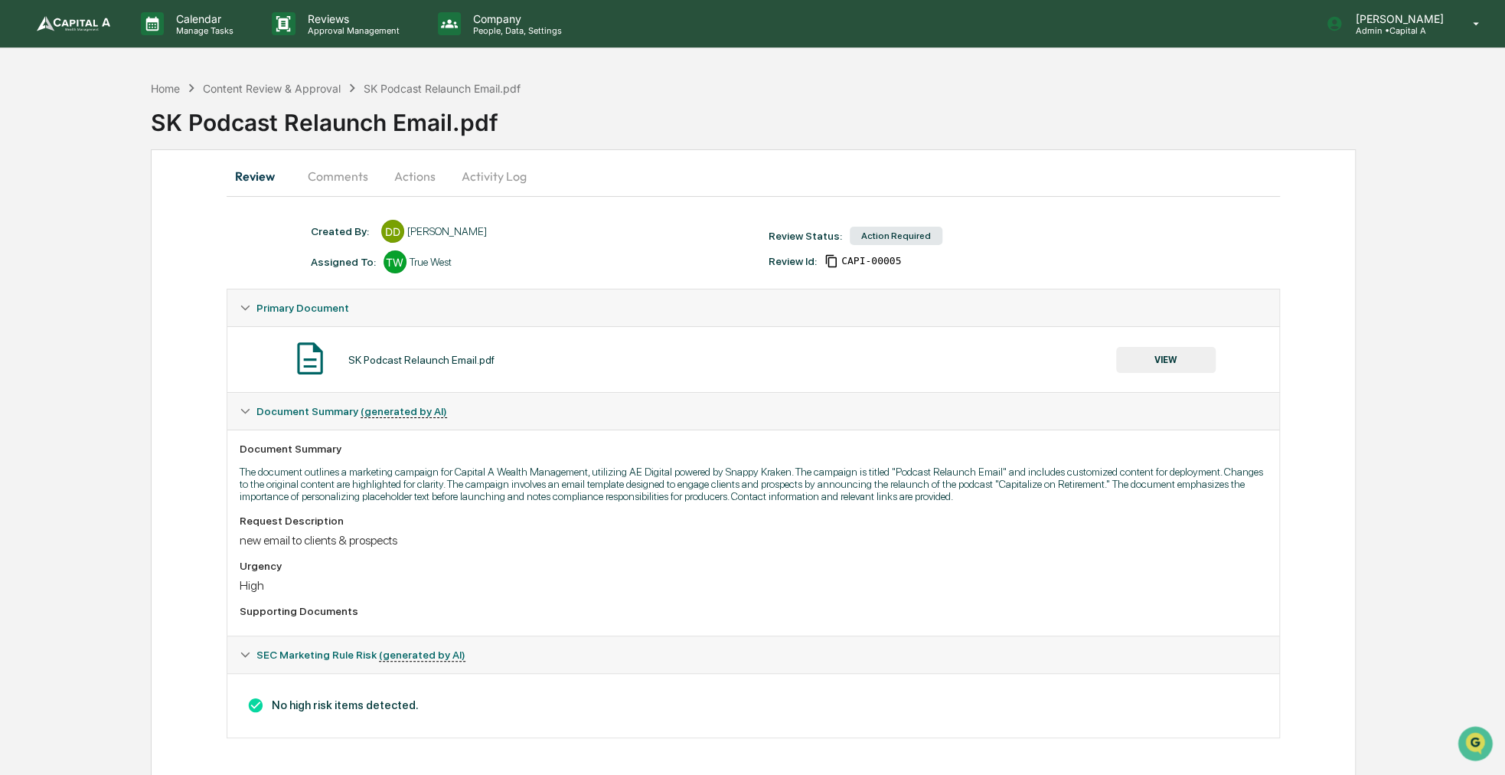
click at [427, 175] on button "Actions" at bounding box center [415, 176] width 69 height 37
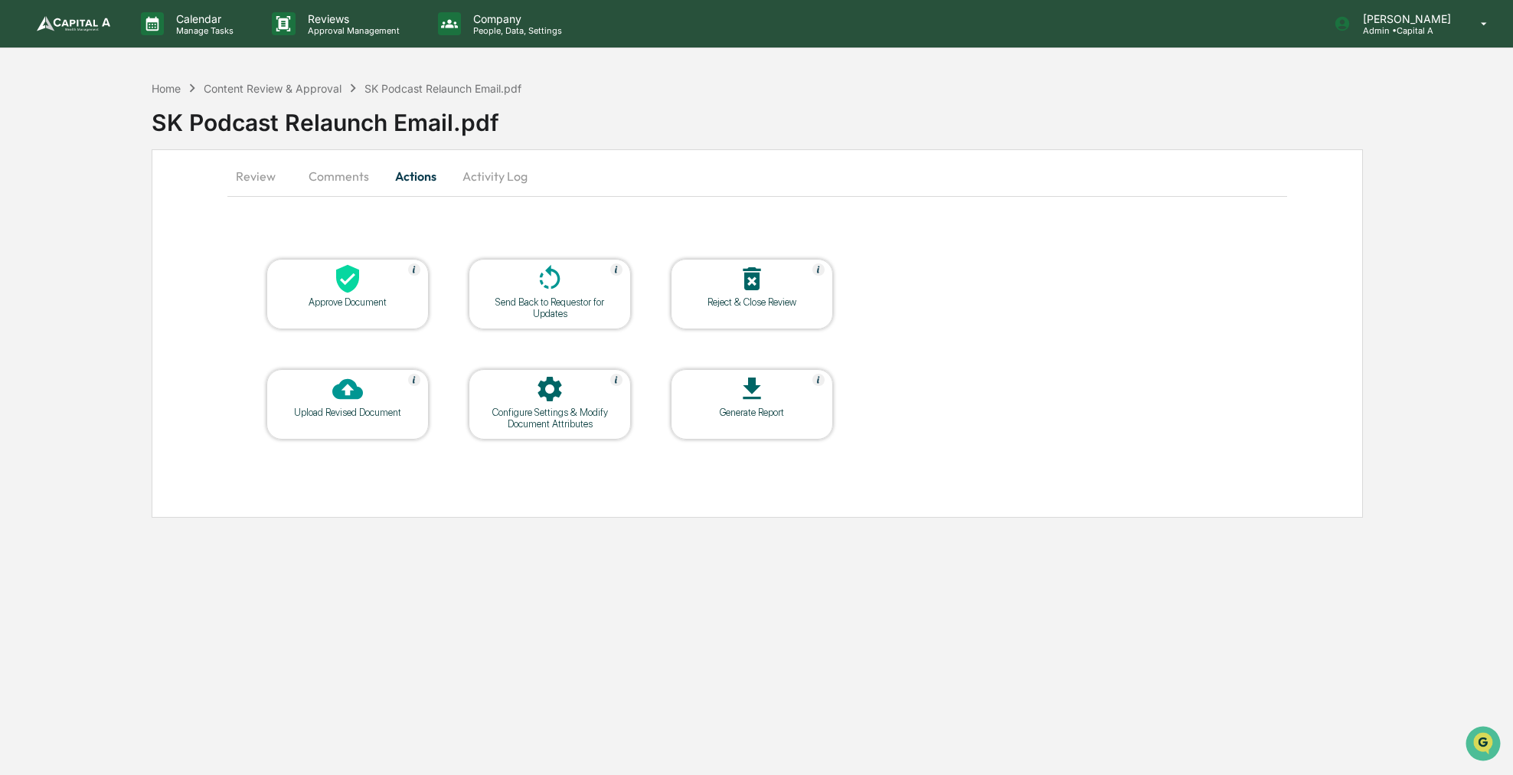
click at [384, 296] on div "Approve Document" at bounding box center [348, 301] width 138 height 11
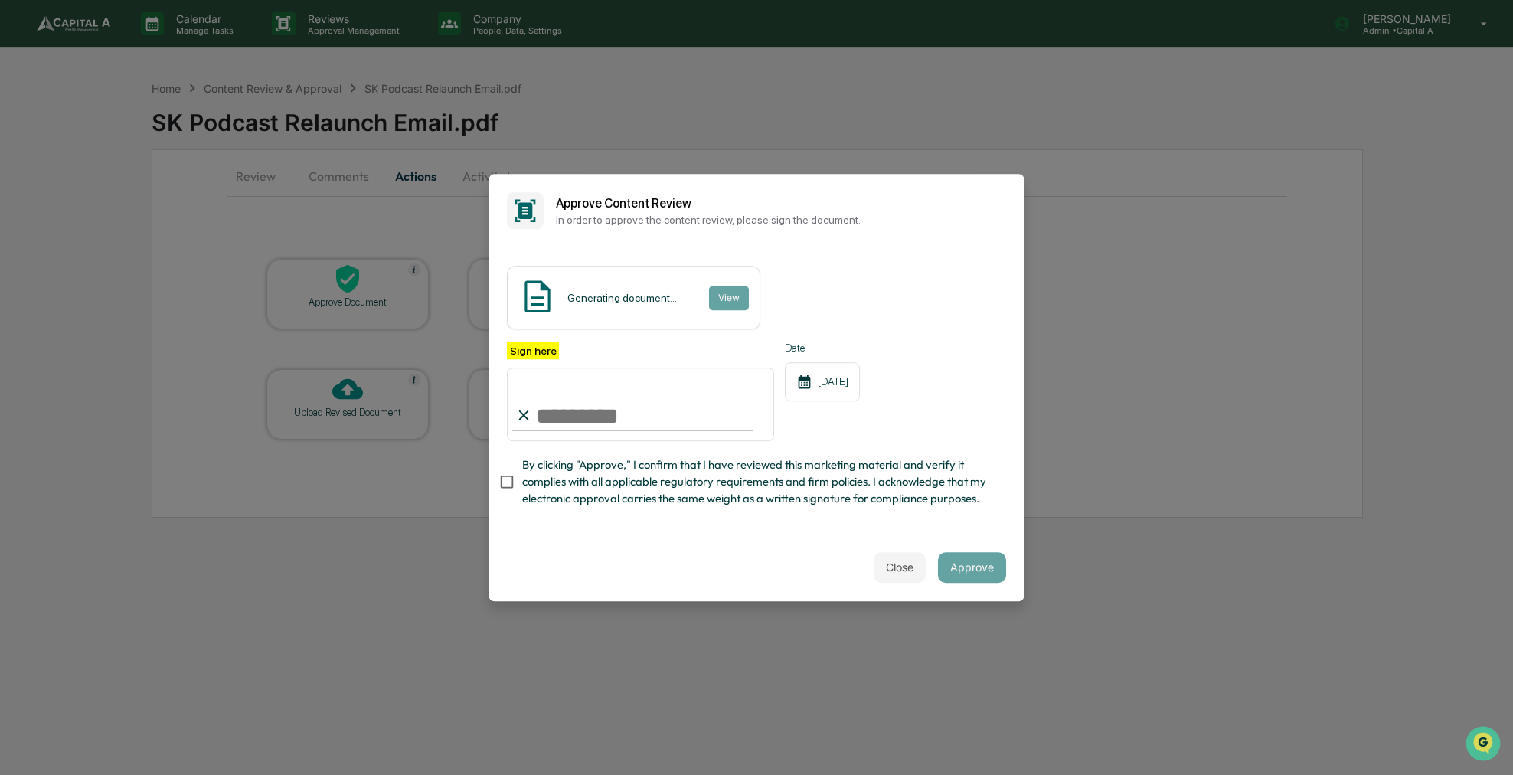
click at [606, 479] on span "By clicking "Approve," I confirm that I have reviewed this marketing material a…" at bounding box center [758, 481] width 472 height 51
click at [590, 413] on input "Sign here" at bounding box center [640, 403] width 267 height 73
type input "**********"
click at [949, 575] on button "Approve" at bounding box center [972, 567] width 68 height 31
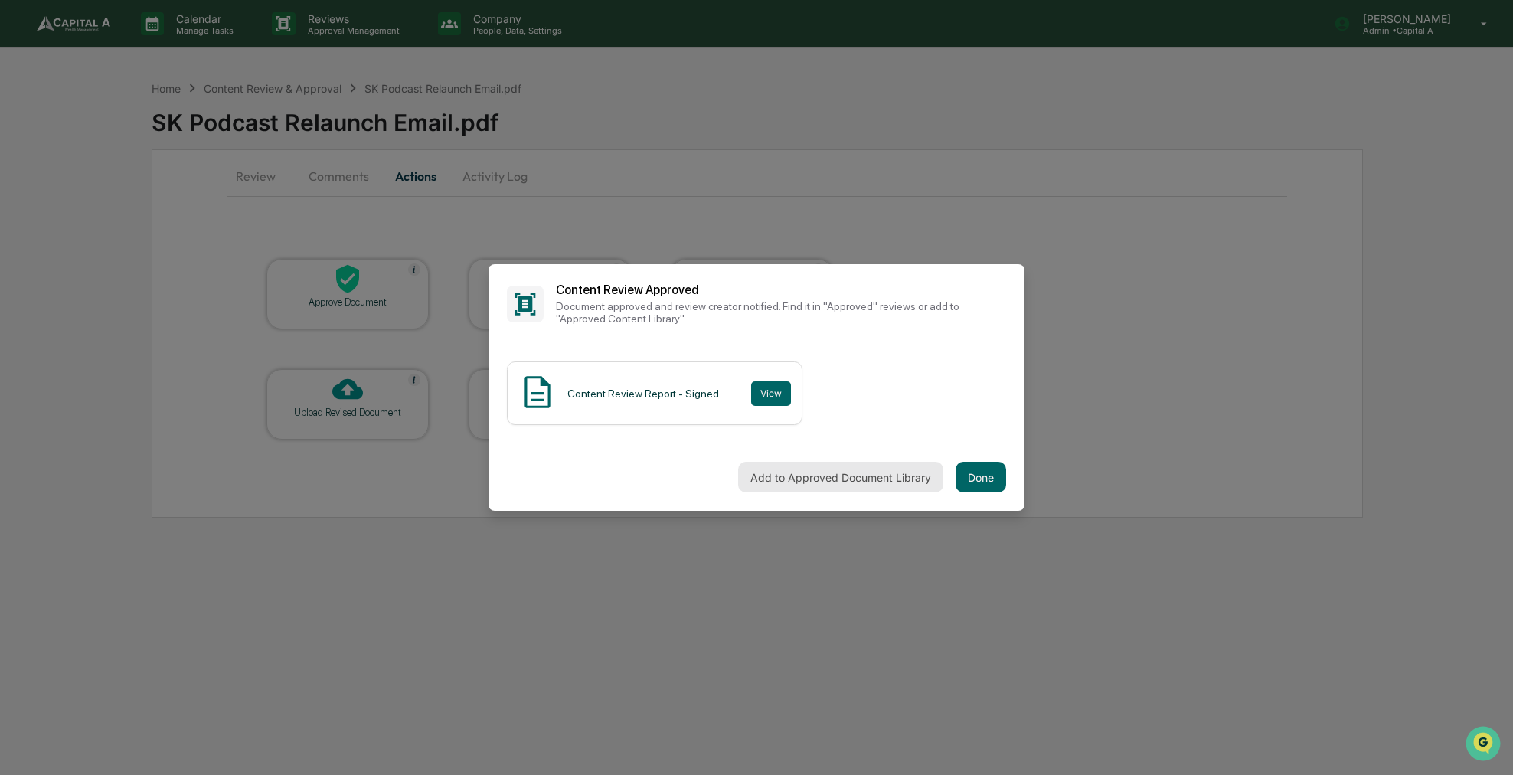
click at [913, 474] on button "Add to Approved Document Library" at bounding box center [840, 477] width 205 height 31
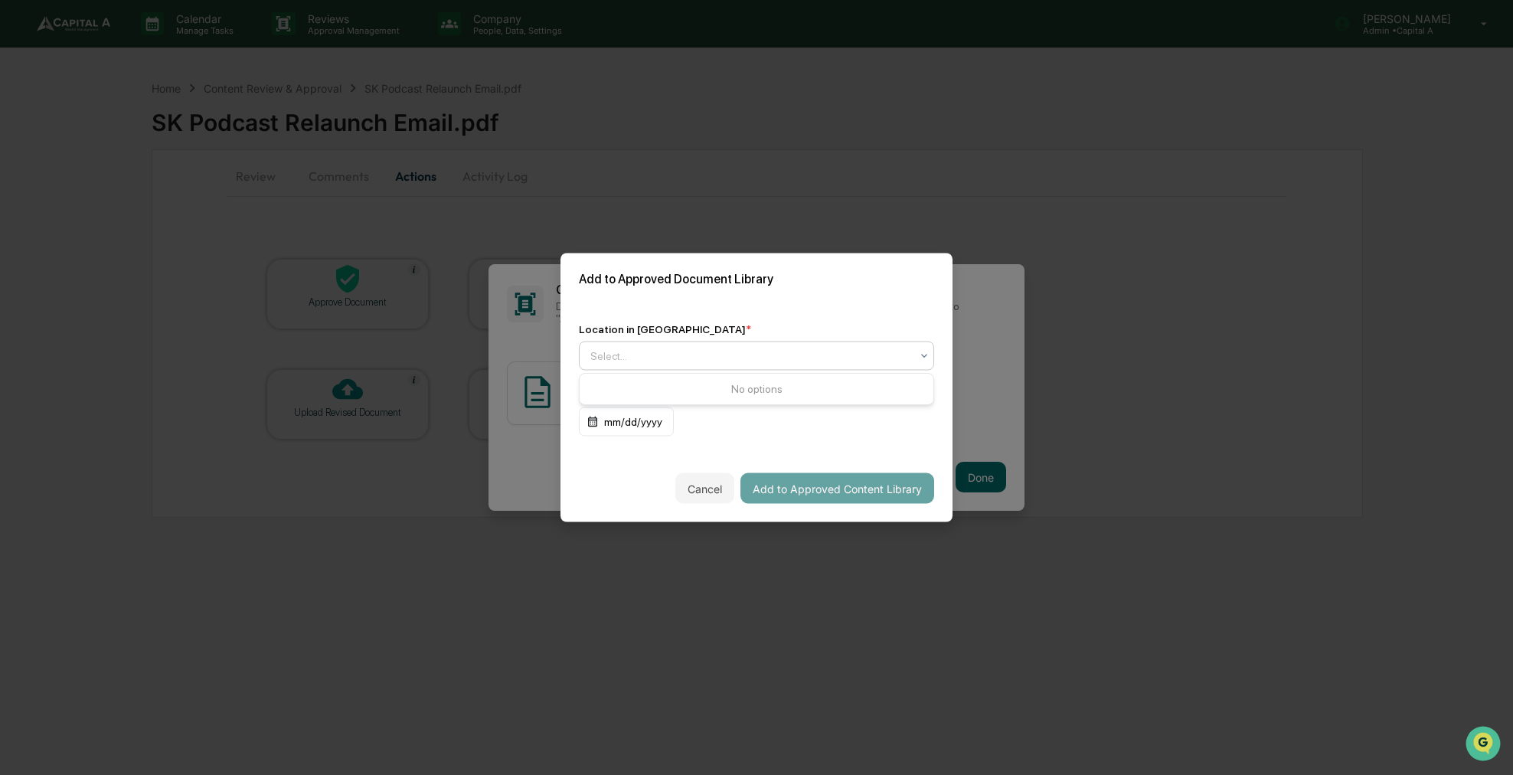
click at [925, 364] on div at bounding box center [924, 356] width 12 height 28
click at [824, 384] on div "Approved Content Library" at bounding box center [757, 392] width 354 height 31
click at [821, 490] on button "Add to Approved Content Library" at bounding box center [837, 488] width 194 height 31
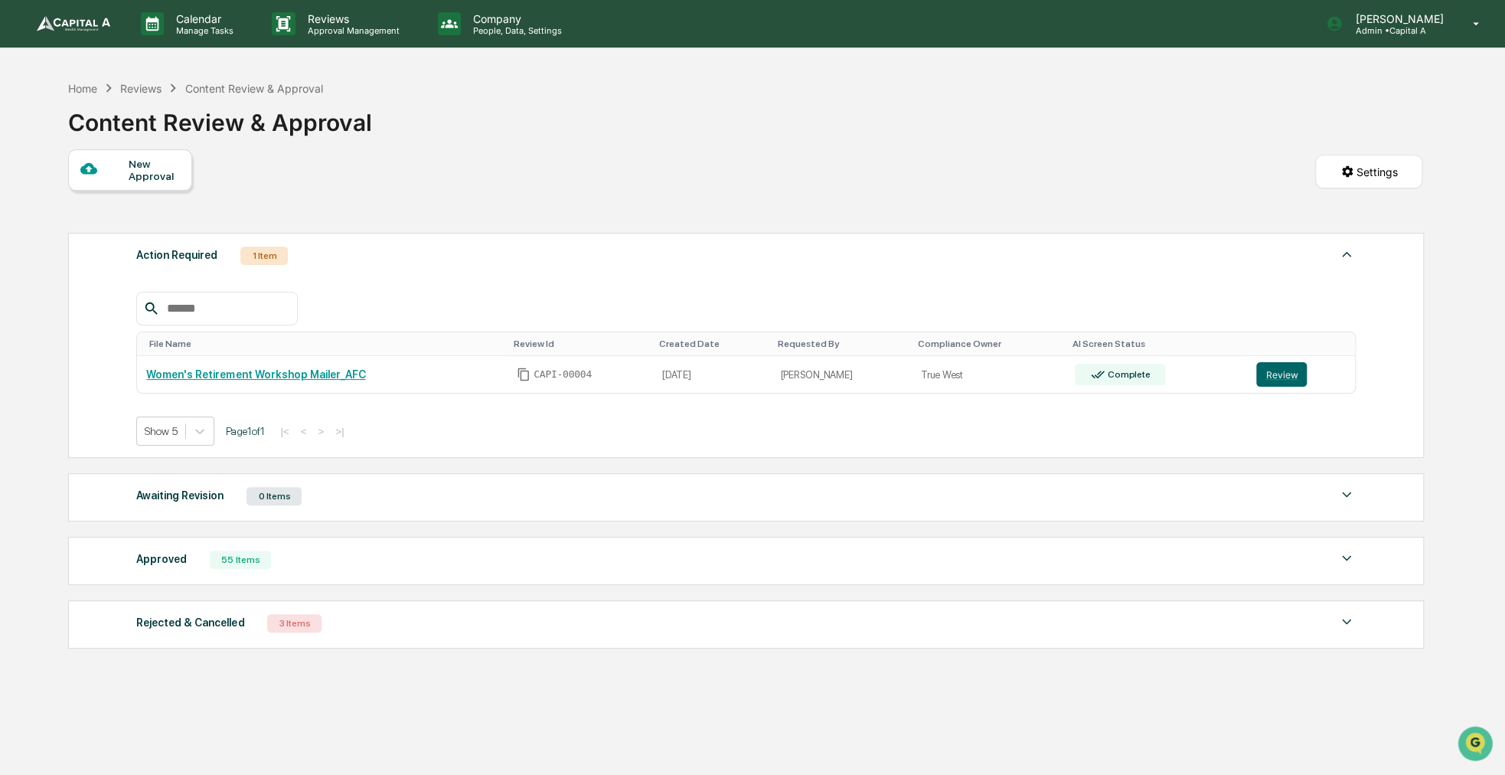
click at [100, 82] on div "Home Reviews Content Review & Approval" at bounding box center [195, 88] width 255 height 17
click at [94, 90] on div "Home" at bounding box center [82, 88] width 29 height 13
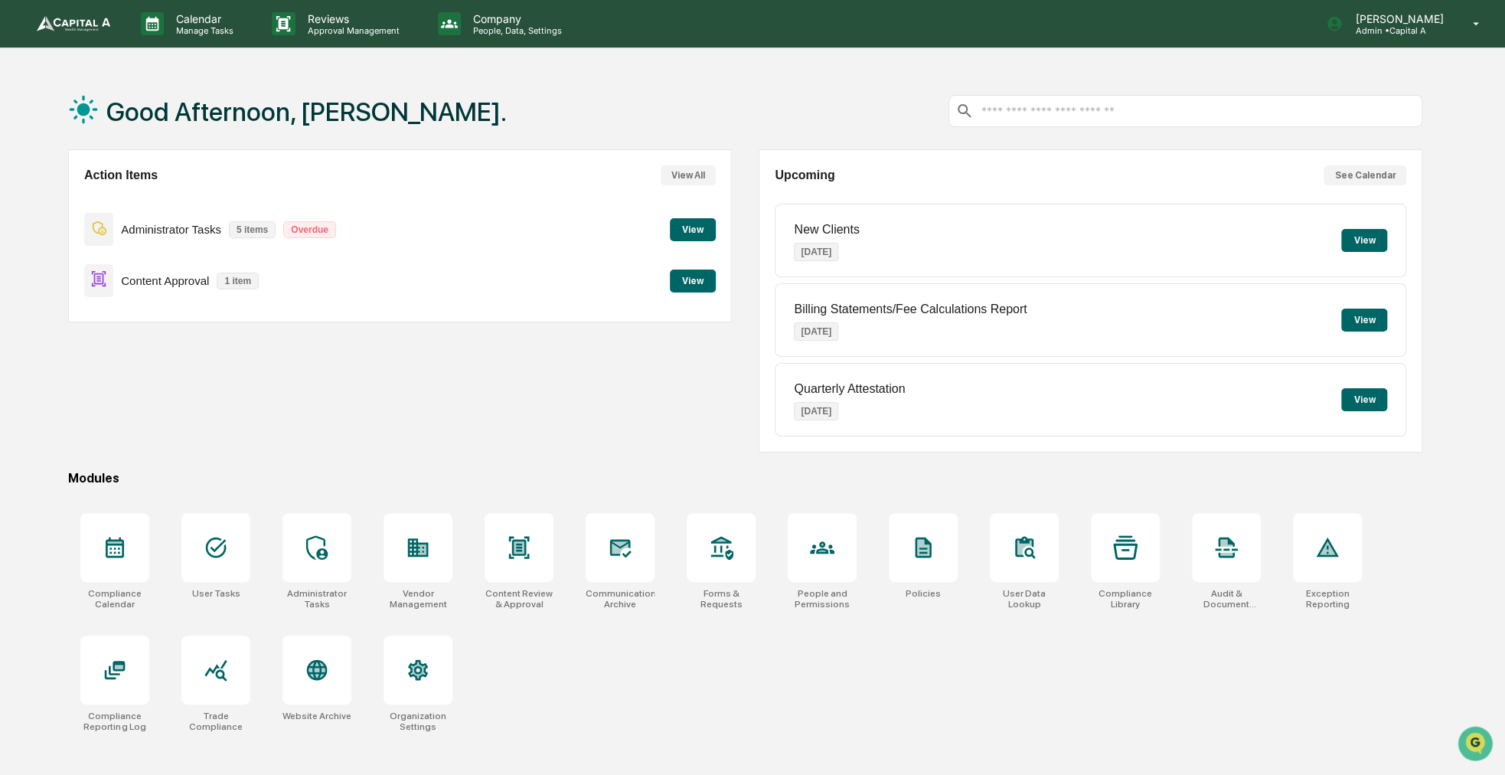
drag, startPoint x: 686, startPoint y: 409, endPoint x: 610, endPoint y: 365, distance: 87.5
click at [610, 365] on div "Action Items View All Administrator Tasks 5 items Overdue View Content Approval…" at bounding box center [400, 300] width 664 height 303
click at [684, 281] on button "View" at bounding box center [693, 280] width 46 height 23
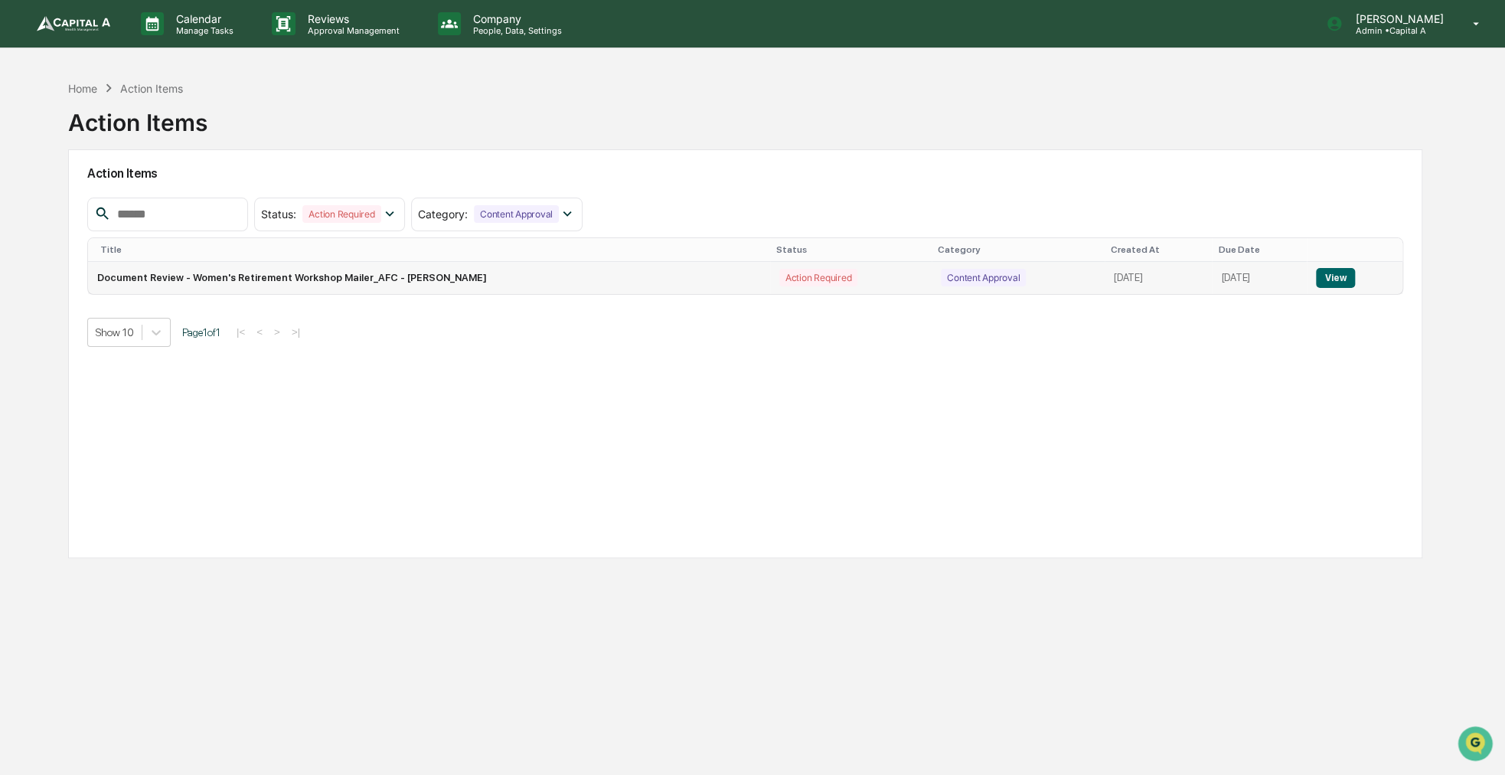
click at [1347, 286] on button "View" at bounding box center [1335, 278] width 39 height 20
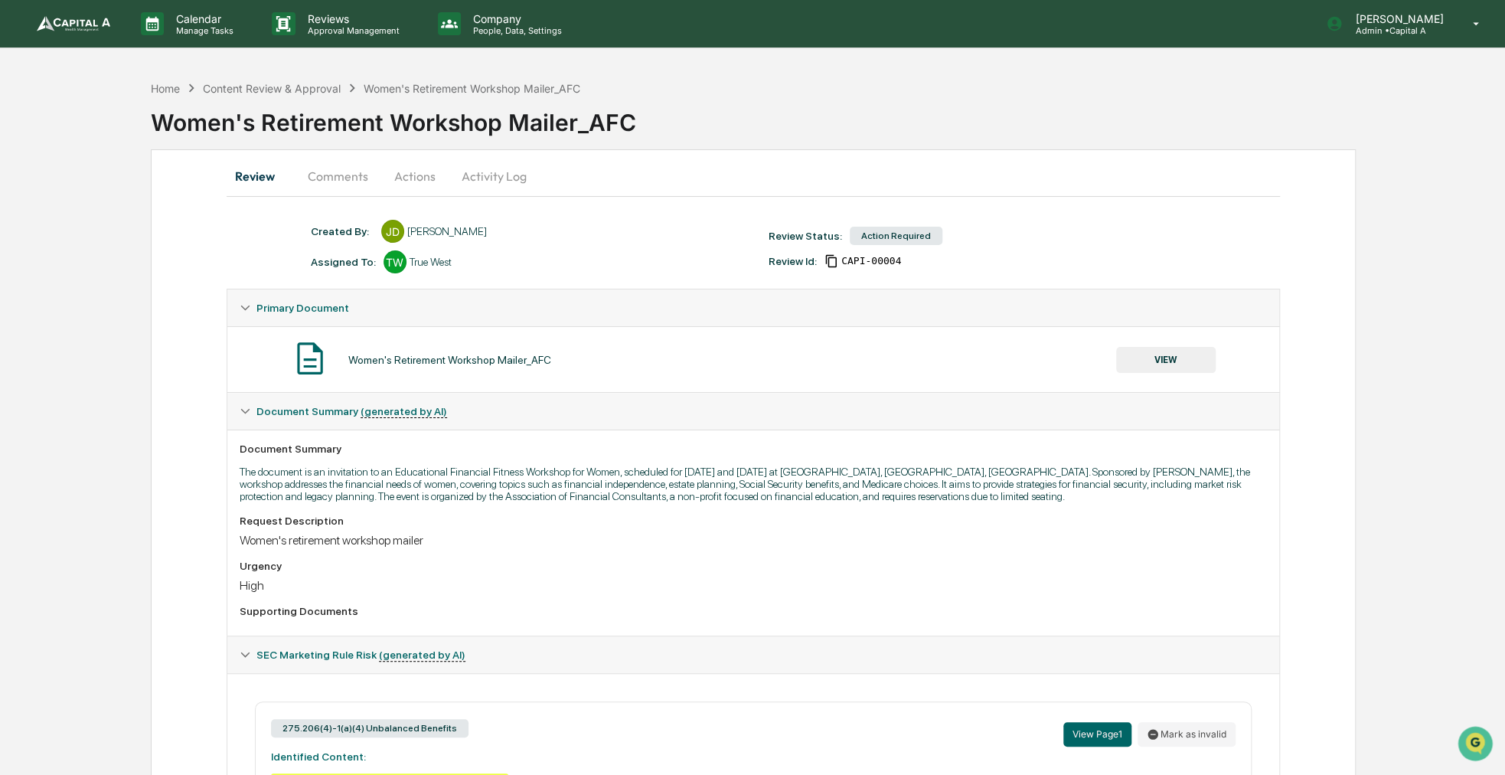
scroll to position [190, 0]
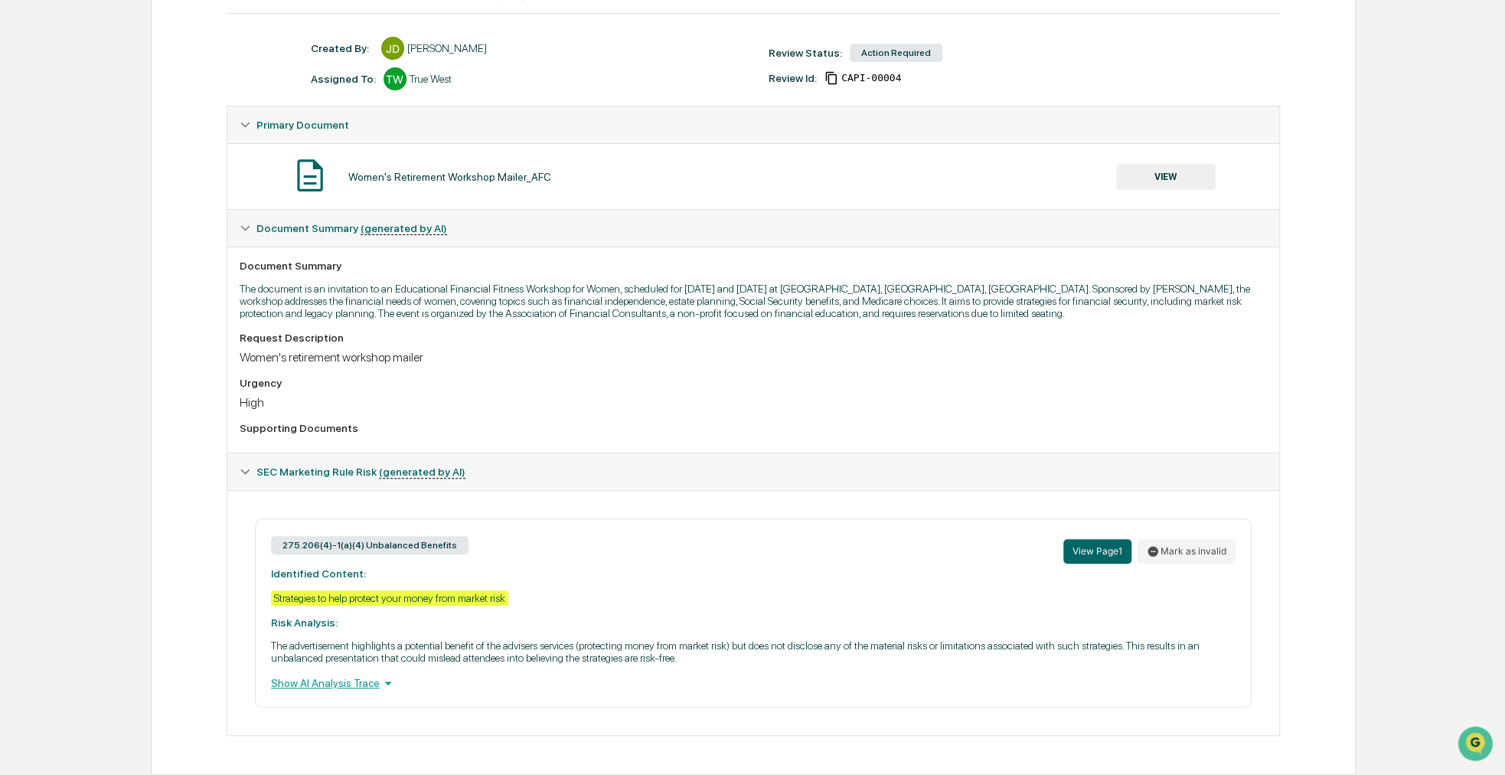
drag, startPoint x: 897, startPoint y: 373, endPoint x: 817, endPoint y: 397, distance: 83.8
click at [817, 397] on div "High" at bounding box center [753, 402] width 1027 height 15
click at [1155, 167] on button "VIEW" at bounding box center [1166, 177] width 100 height 26
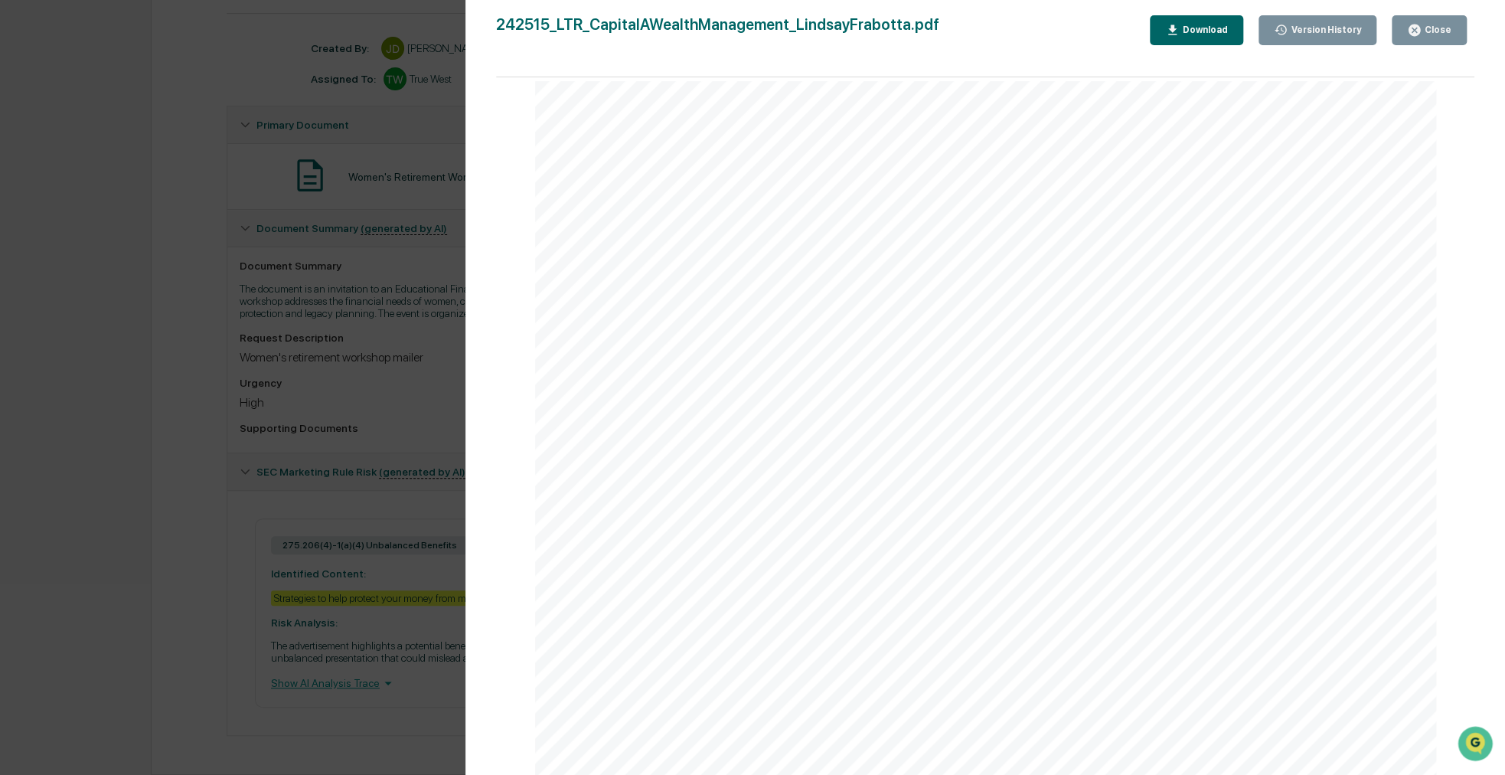
scroll to position [781, 0]
click at [448, 389] on div "Version History [DATE] 11:56 AM [PERSON_NAME] 242515_LTR_CapitalAWealthManageme…" at bounding box center [752, 387] width 1505 height 775
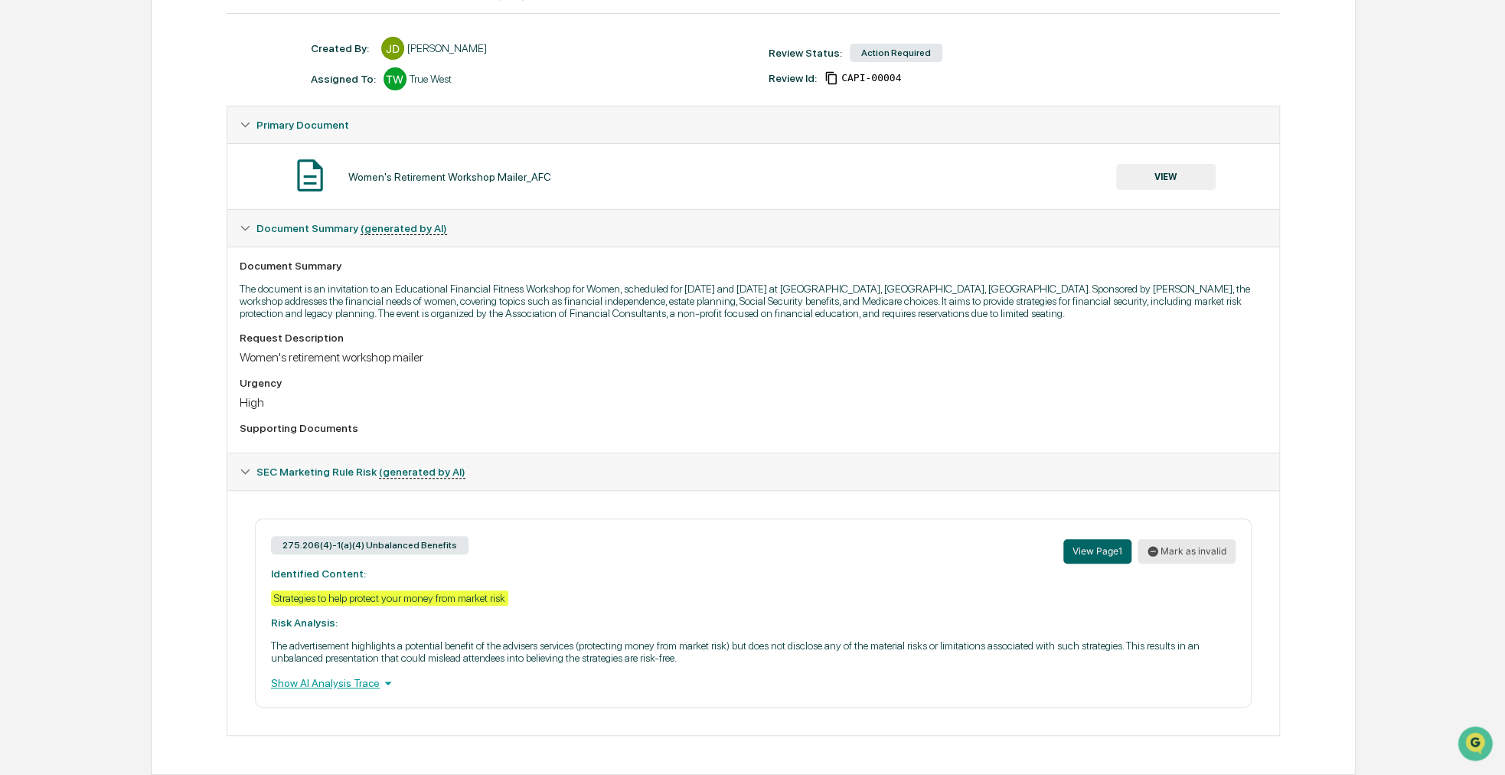
click at [1191, 543] on button "Mark as invalid" at bounding box center [1187, 551] width 98 height 24
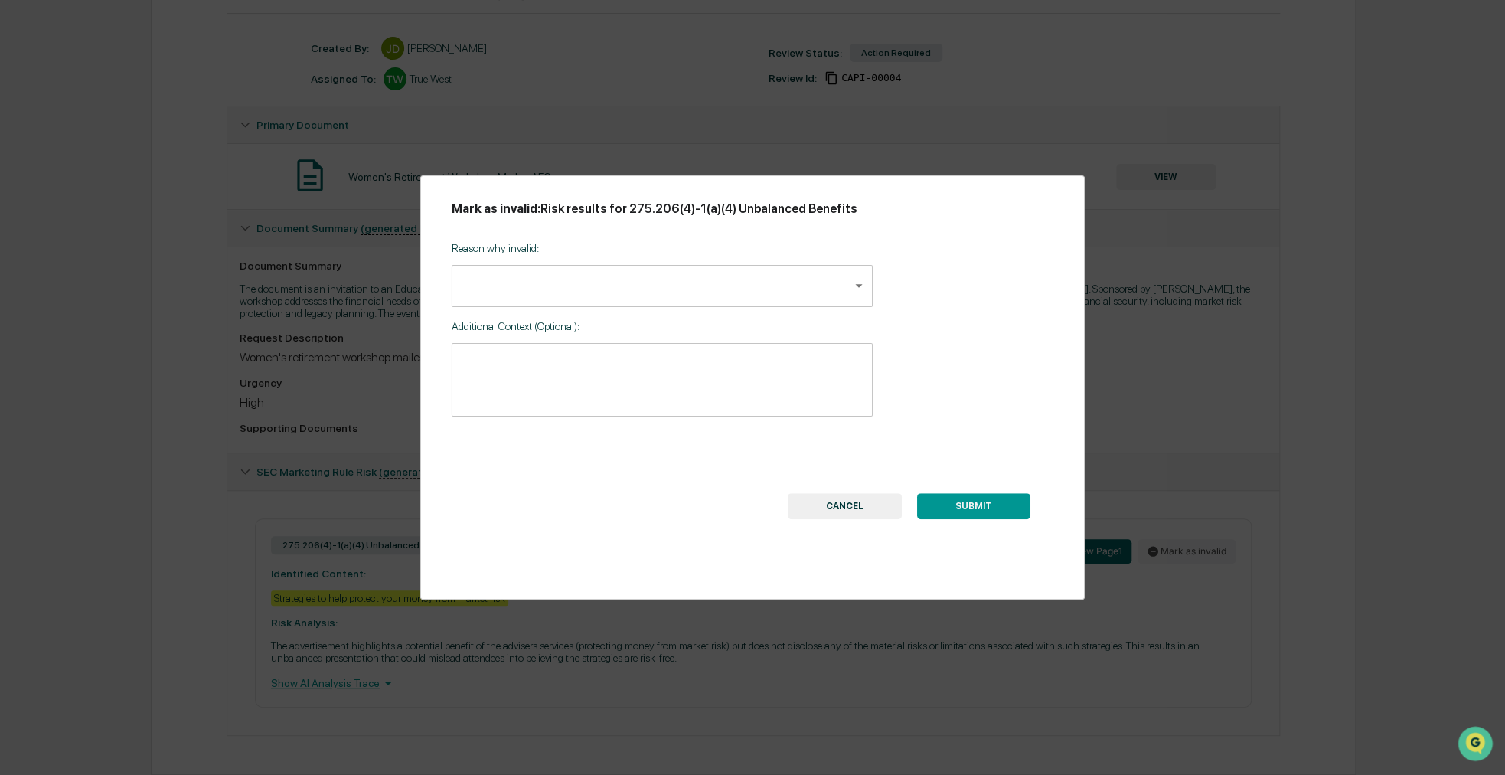
click at [652, 284] on body "Calendar Manage Tasks Reviews Approval Management Company People, Data, Setting…" at bounding box center [752, 296] width 1505 height 958
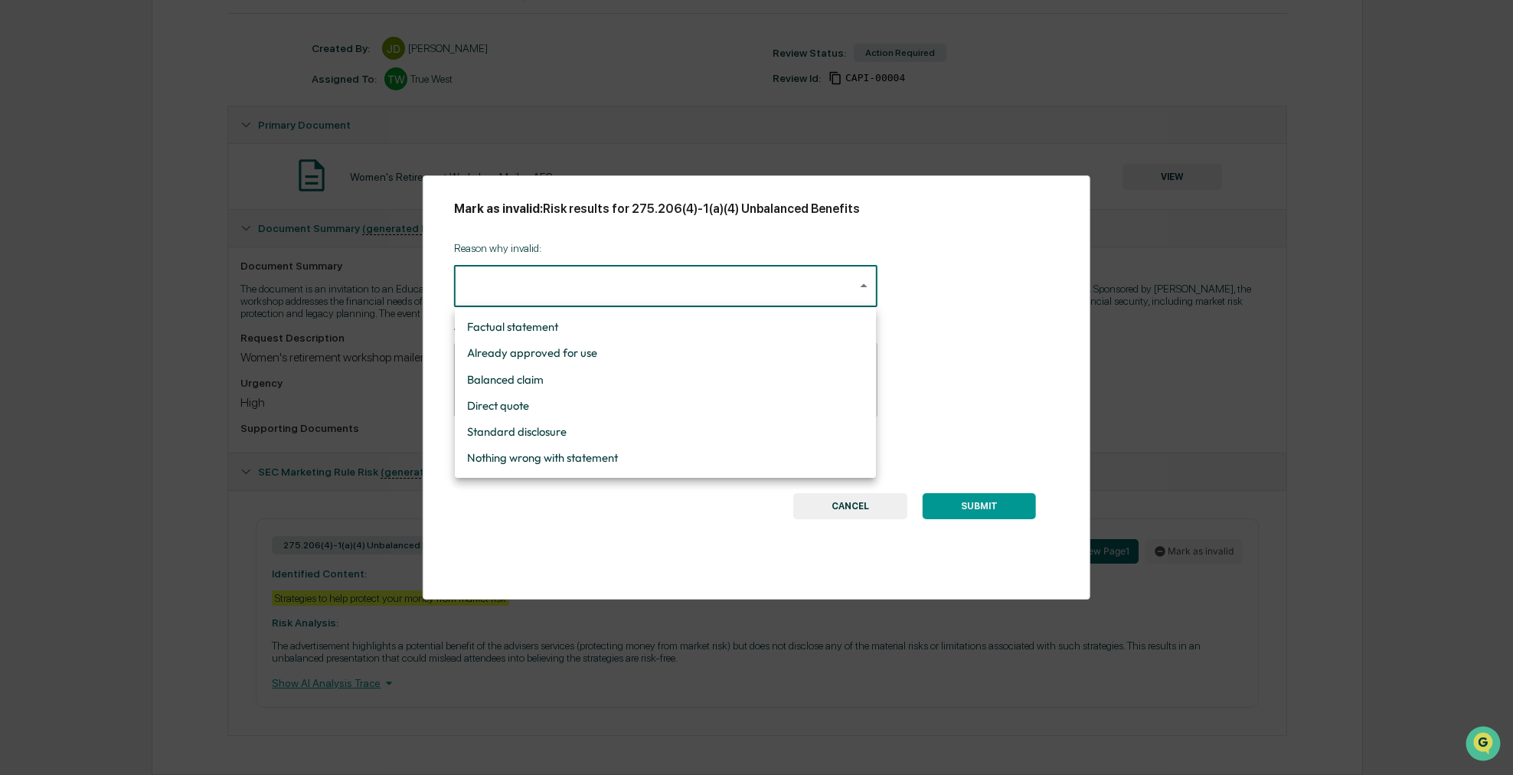
click at [611, 456] on li "Nothing wrong with statement" at bounding box center [665, 458] width 421 height 26
type input "**********"
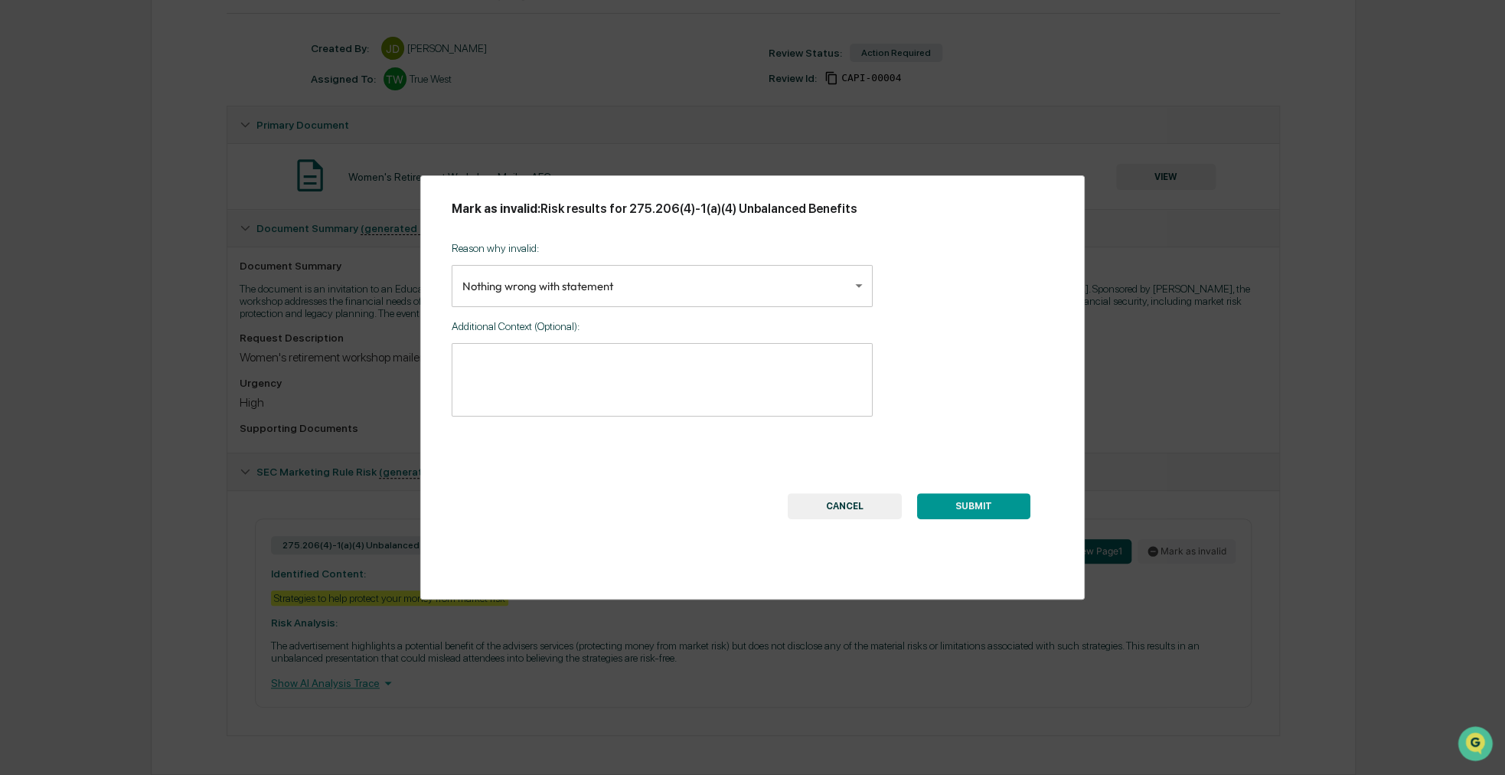
click at [592, 380] on textarea at bounding box center [662, 379] width 400 height 48
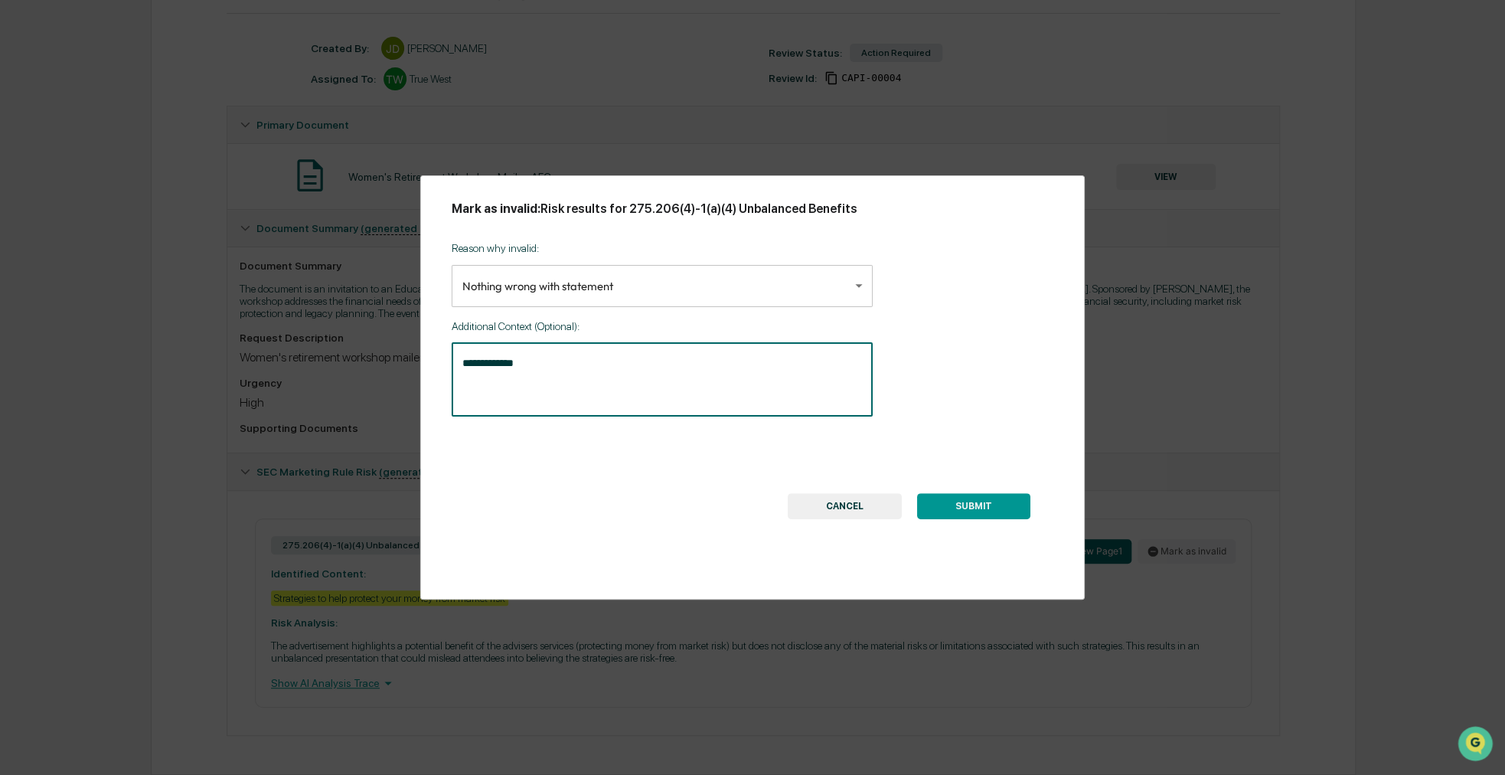
type textarea "**********"
click at [917, 511] on div "SUBMIT CANCEL" at bounding box center [909, 506] width 243 height 26
click at [931, 511] on button "SUBMIT" at bounding box center [973, 506] width 113 height 26
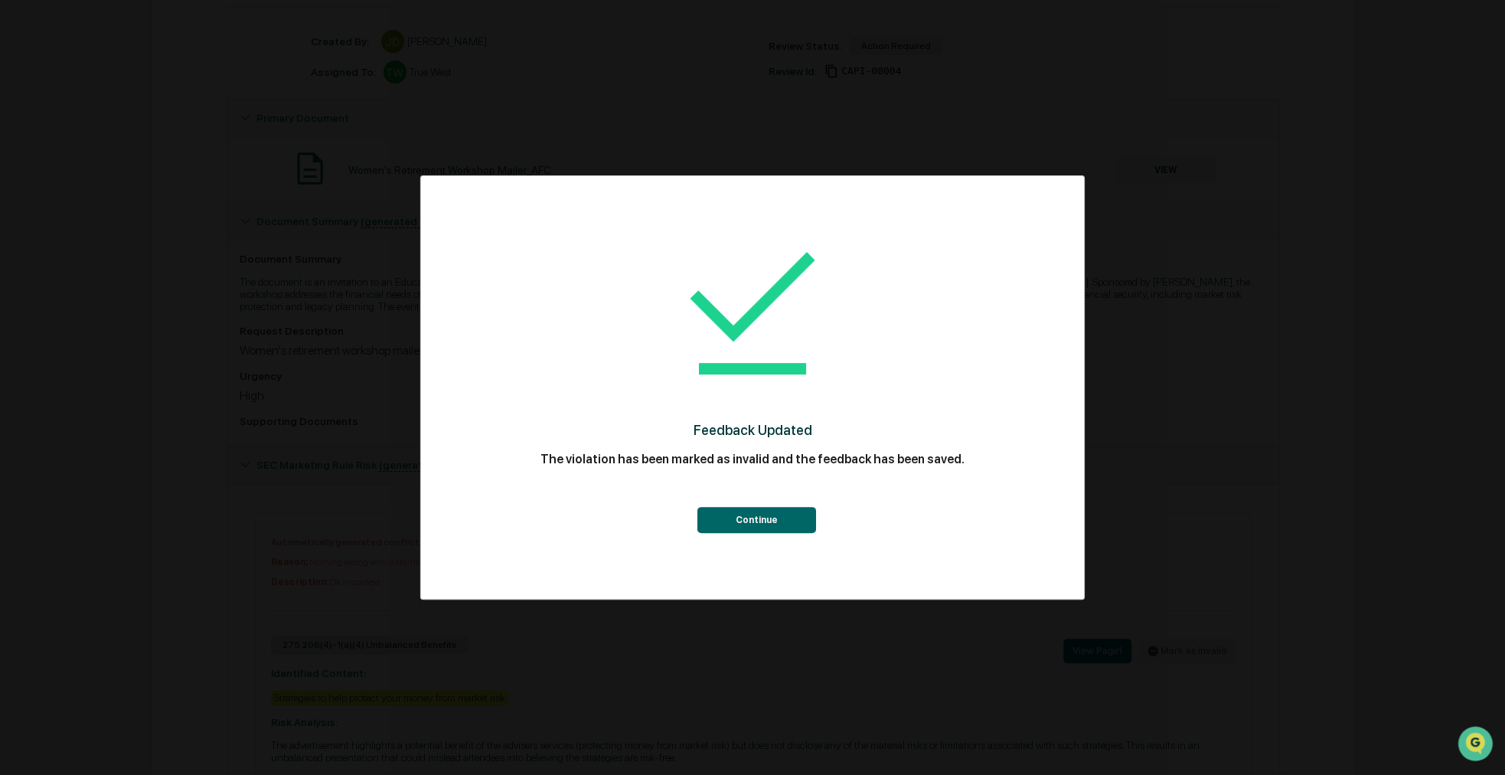
drag, startPoint x: 818, startPoint y: 523, endPoint x: 805, endPoint y: 520, distance: 14.1
click at [818, 523] on div "Continue" at bounding box center [753, 505] width 602 height 56
click at [791, 517] on button "Continue" at bounding box center [756, 520] width 119 height 26
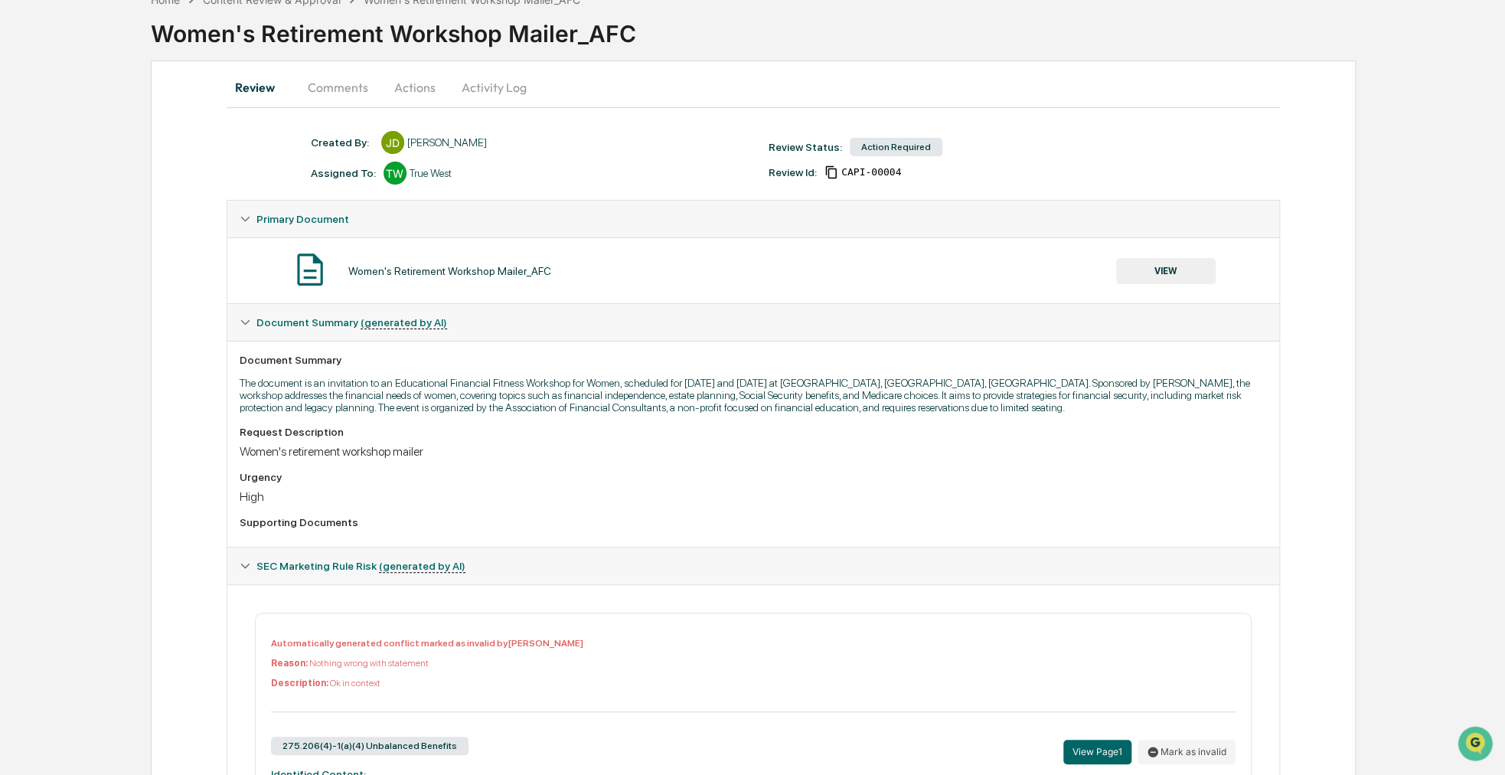
scroll to position [0, 0]
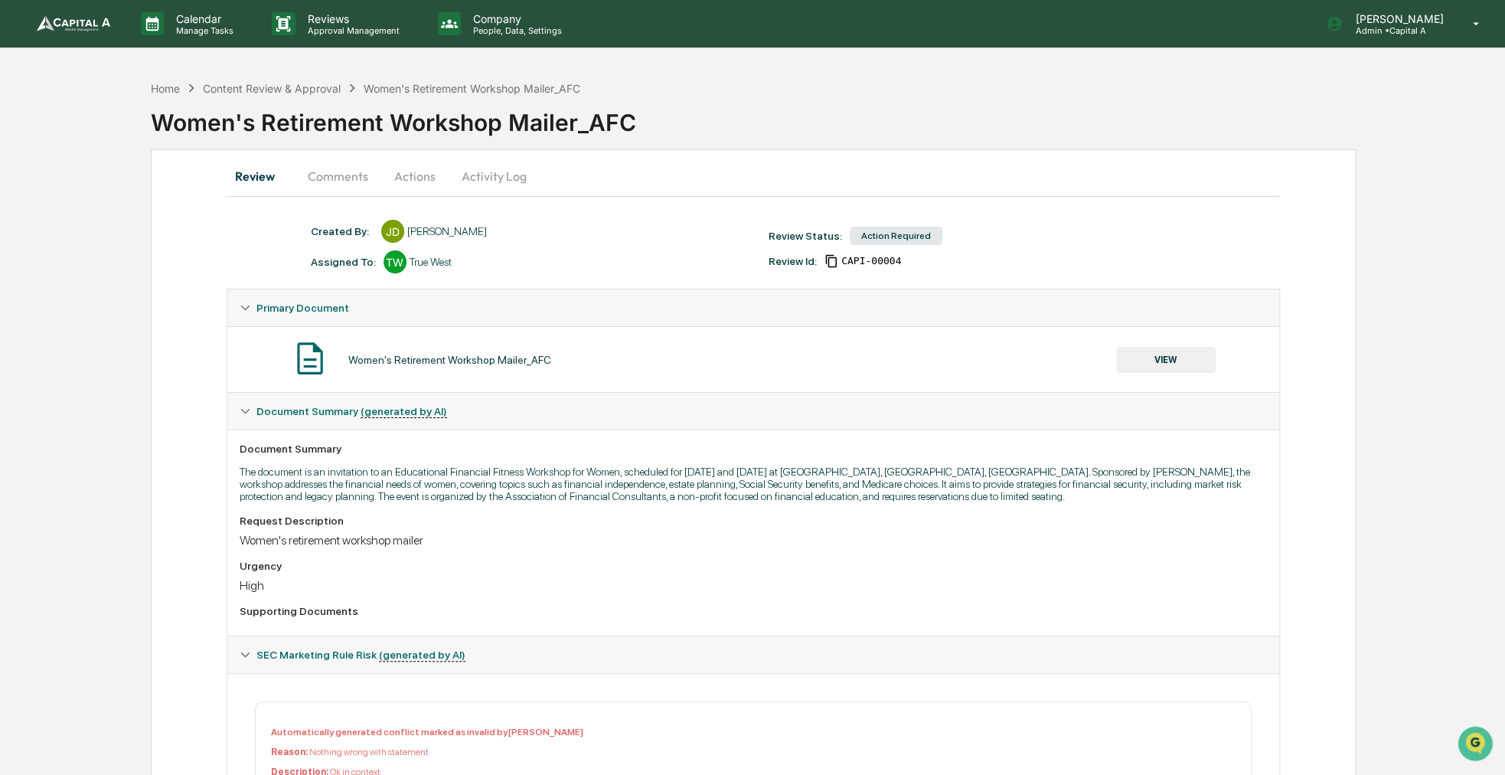
click at [416, 190] on button "Actions" at bounding box center [415, 176] width 69 height 37
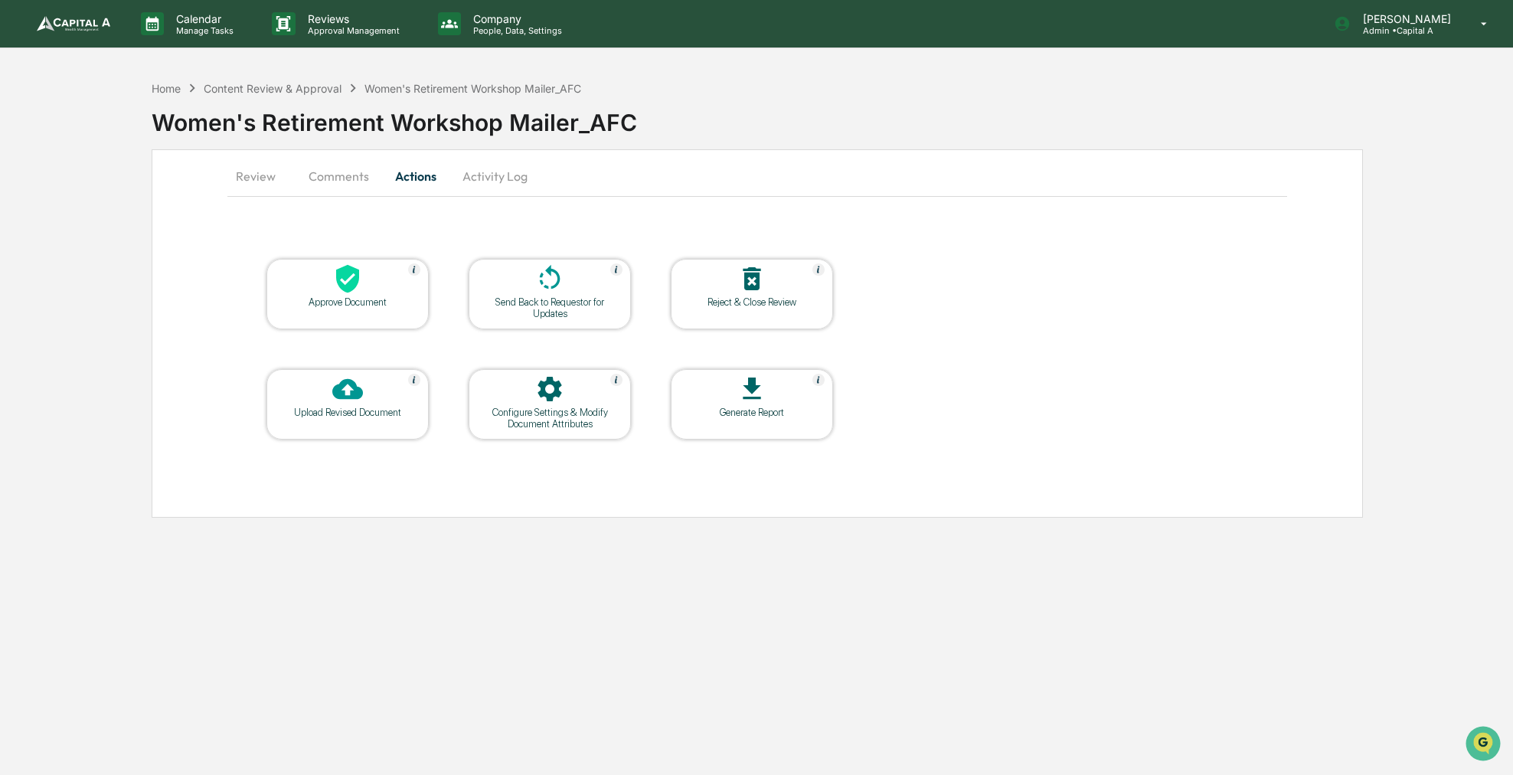
click at [343, 290] on icon at bounding box center [347, 279] width 23 height 28
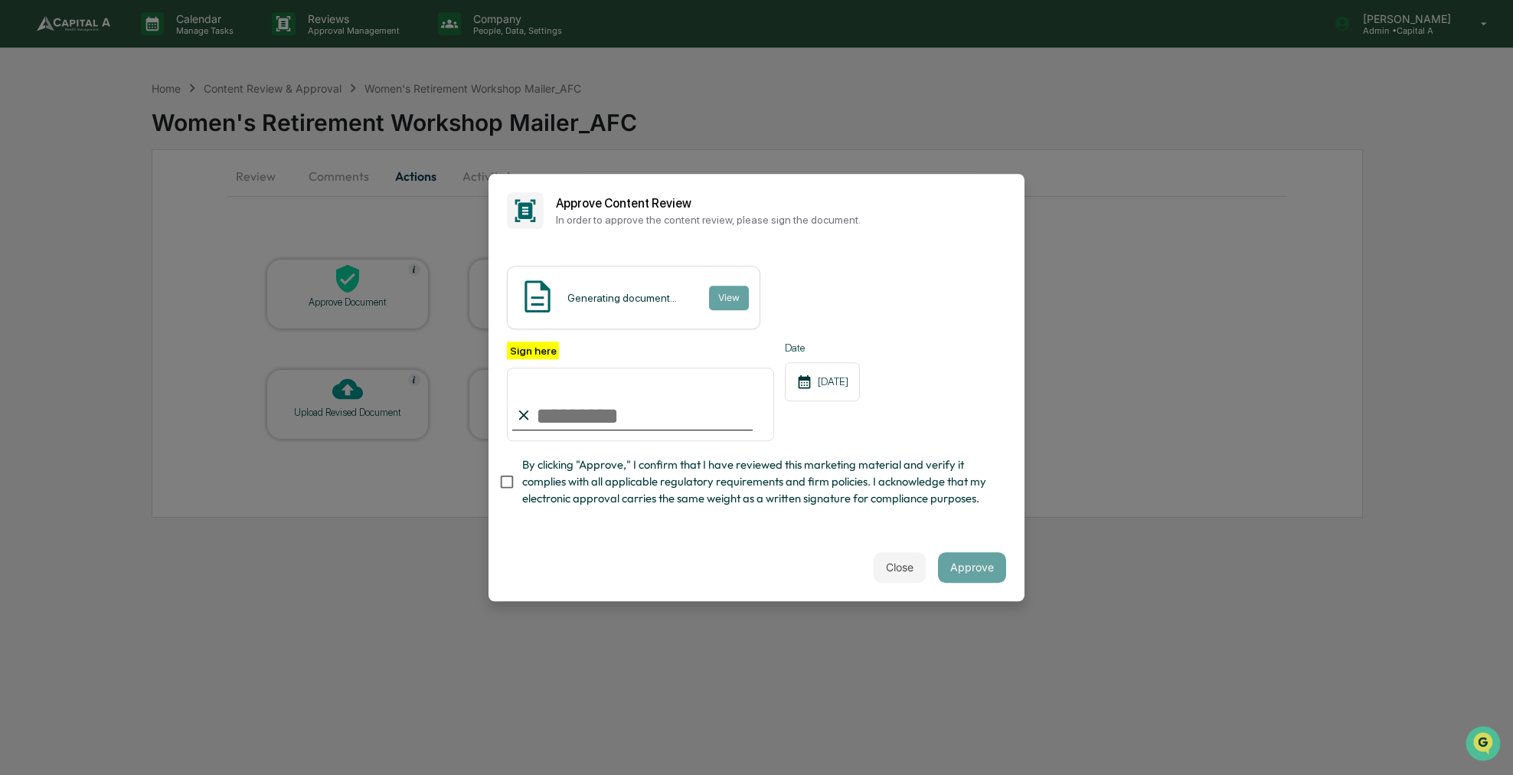
click at [538, 489] on span "By clicking "Approve," I confirm that I have reviewed this marketing material a…" at bounding box center [758, 481] width 472 height 51
click at [550, 430] on div at bounding box center [632, 430] width 240 height 2
drag, startPoint x: 551, startPoint y: 428, endPoint x: 557, endPoint y: 434, distance: 8.7
click at [551, 427] on input "Sign here" at bounding box center [640, 403] width 267 height 73
type input "**********"
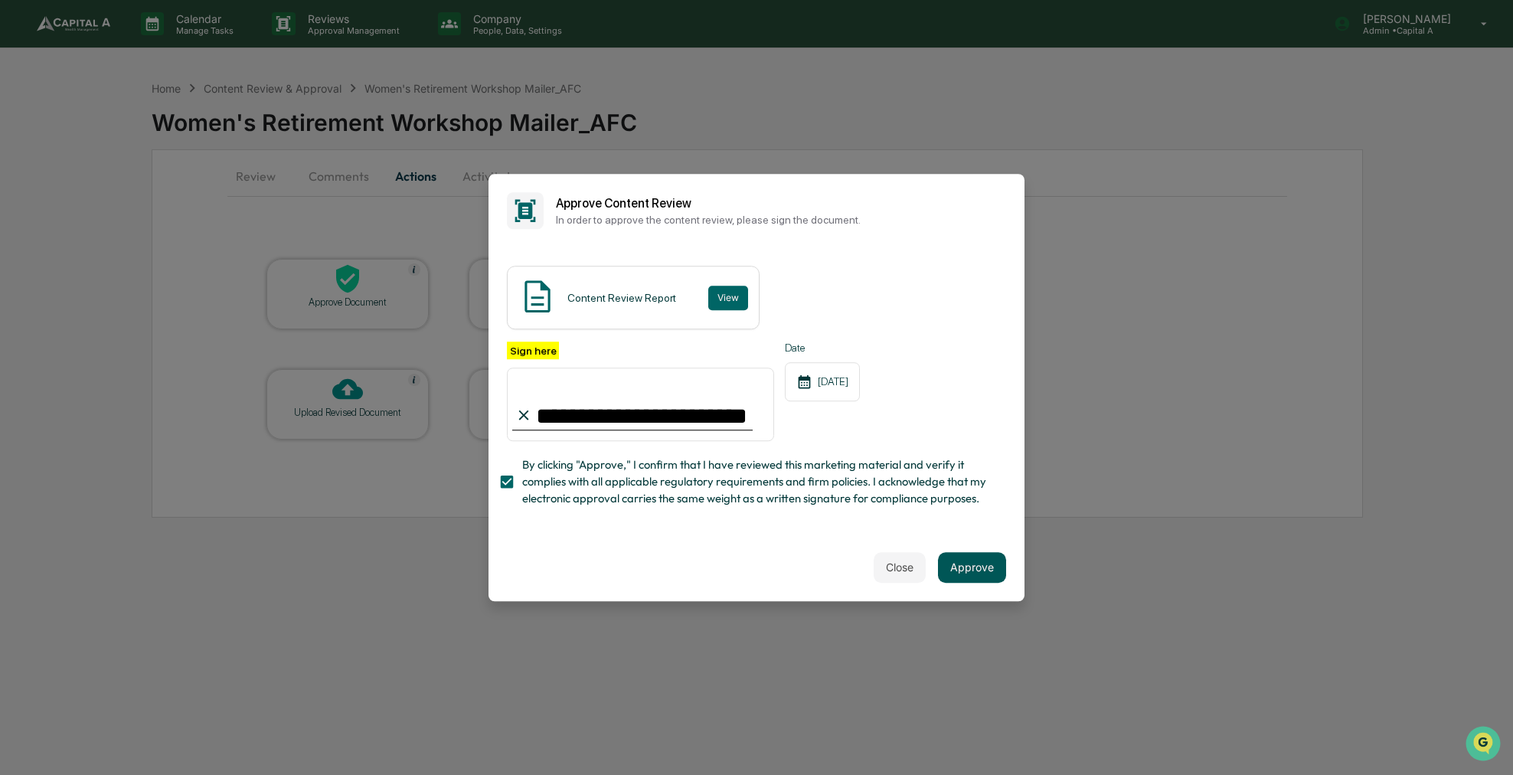
click at [968, 571] on button "Approve" at bounding box center [972, 567] width 68 height 31
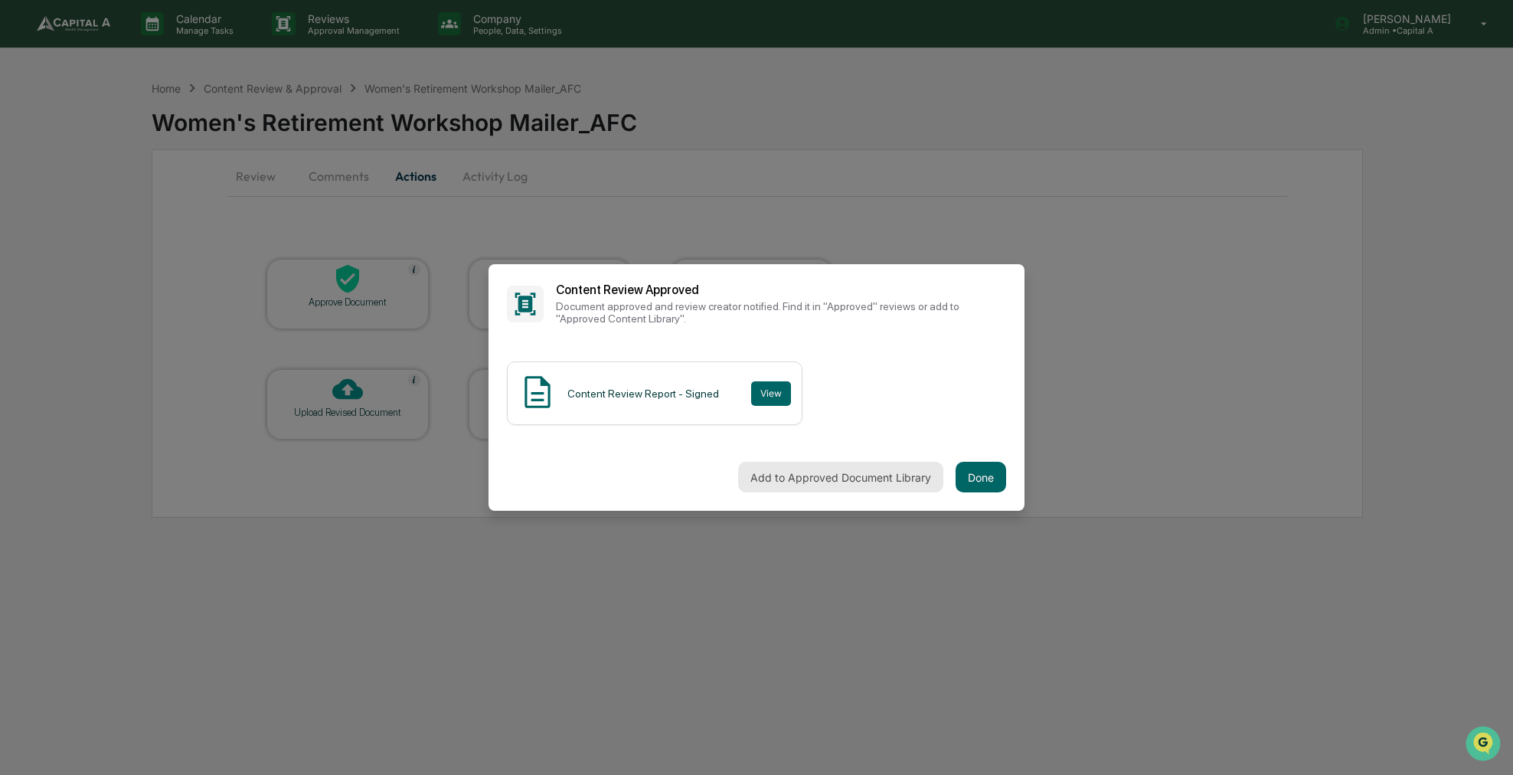
click at [831, 477] on button "Add to Approved Document Library" at bounding box center [840, 477] width 205 height 31
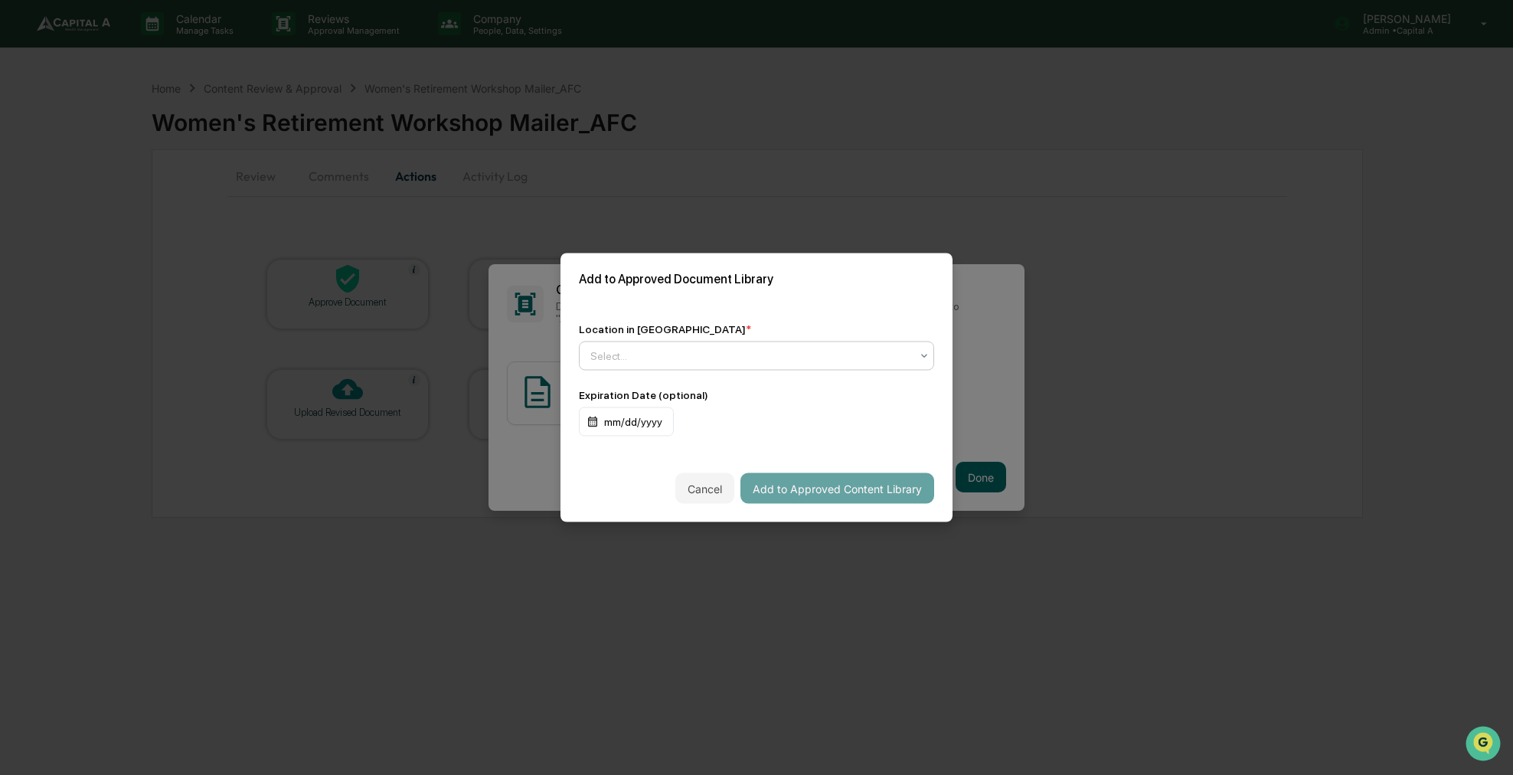
click at [753, 339] on div "Location in Library * option , selected. Select is focused ,type to refine list…" at bounding box center [756, 346] width 355 height 47
click at [754, 355] on div at bounding box center [750, 355] width 320 height 15
click at [741, 394] on div "Approved Content Library" at bounding box center [757, 392] width 354 height 31
click at [781, 488] on button "Add to Approved Content Library" at bounding box center [837, 488] width 194 height 31
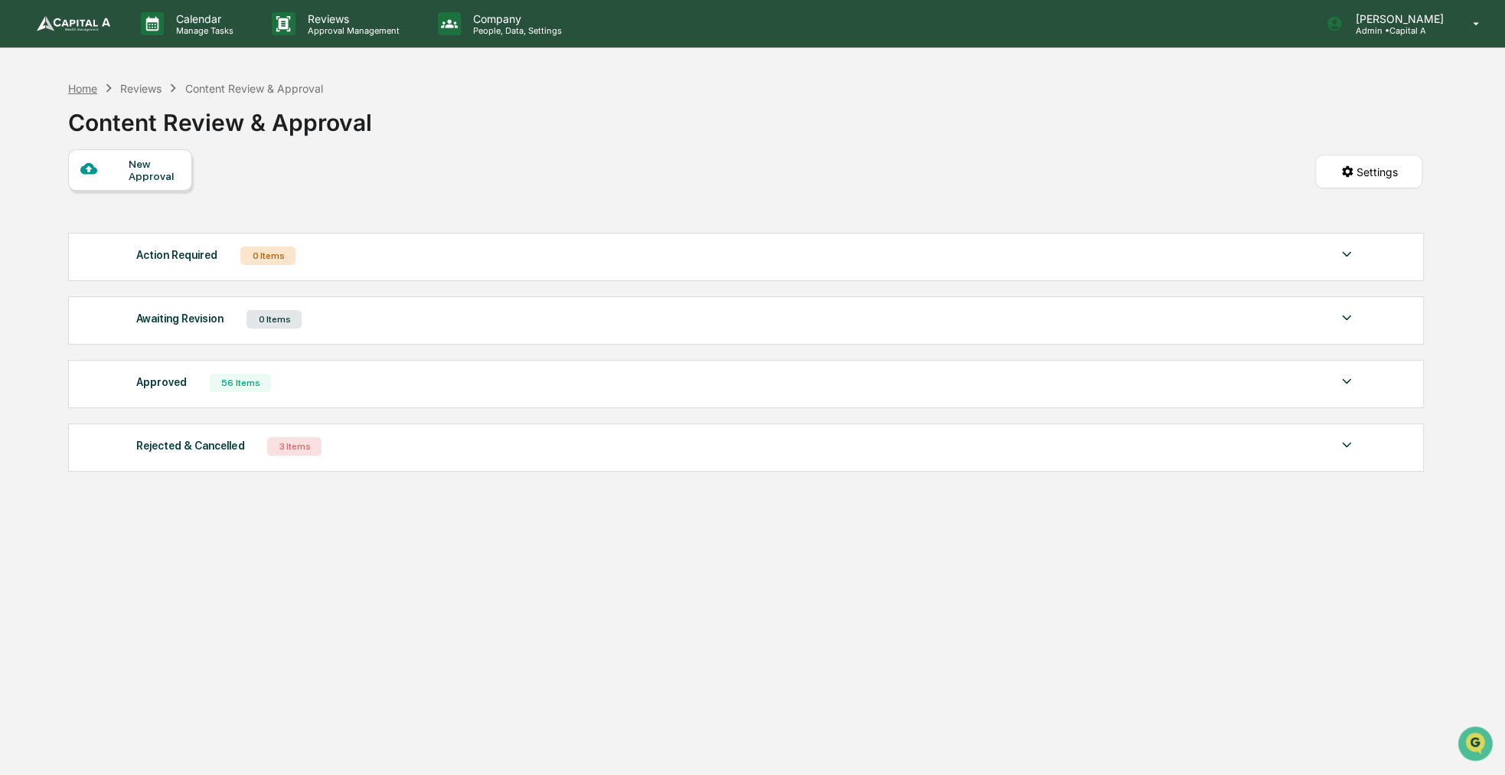
click at [86, 89] on div "Home" at bounding box center [82, 88] width 29 height 13
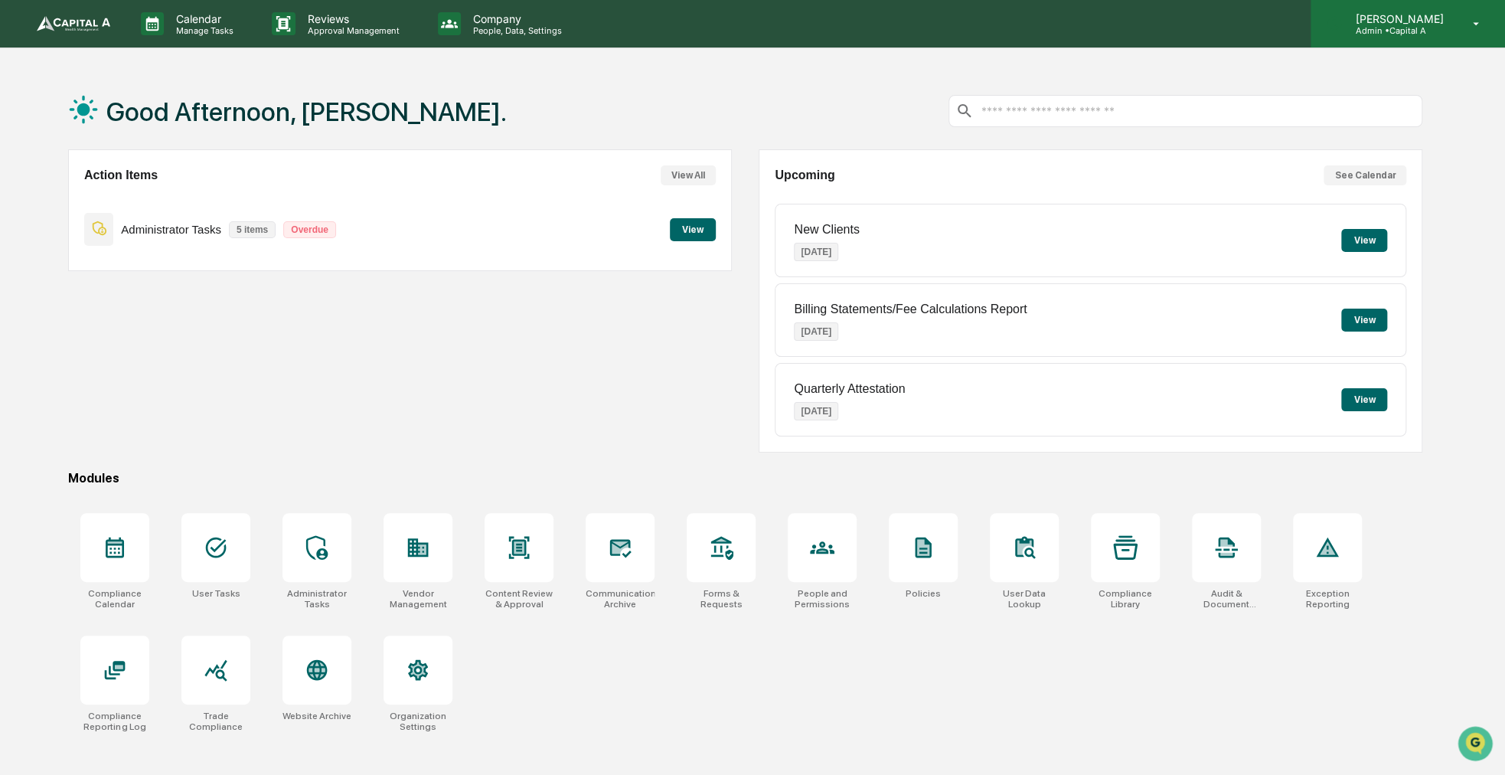
click at [1379, 44] on div "[PERSON_NAME] Admin • Capital A" at bounding box center [1408, 23] width 194 height 47
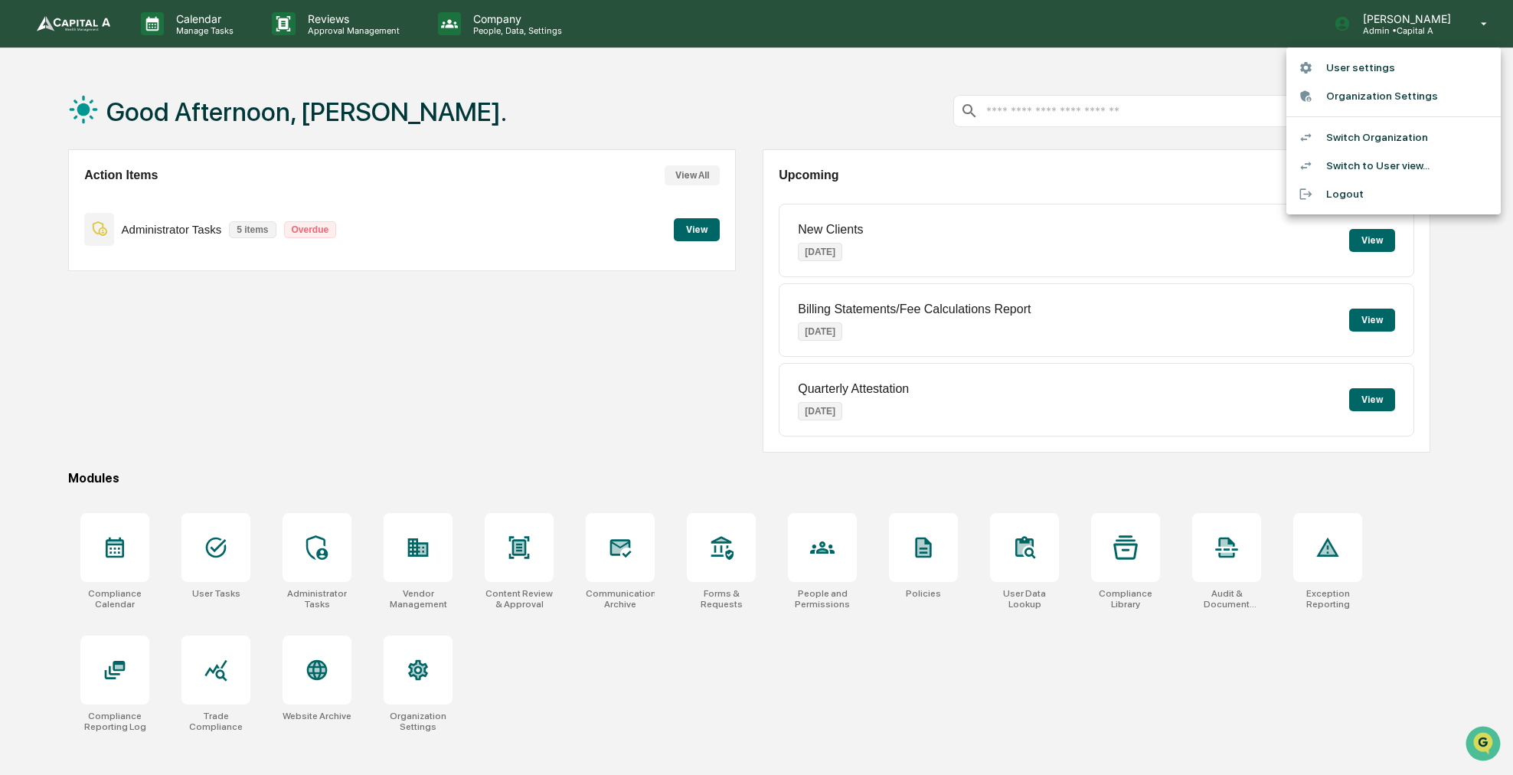
click at [1379, 129] on li "Switch Organization" at bounding box center [1393, 137] width 214 height 28
